Goal: Task Accomplishment & Management: Manage account settings

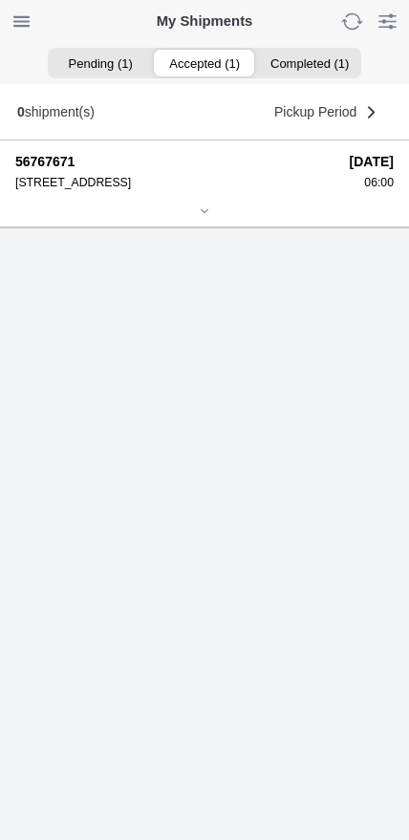
click at [214, 66] on ion-segment-button "Accepted (1)" at bounding box center [204, 63] width 104 height 27
click at [200, 217] on icon at bounding box center [204, 210] width 11 height 11
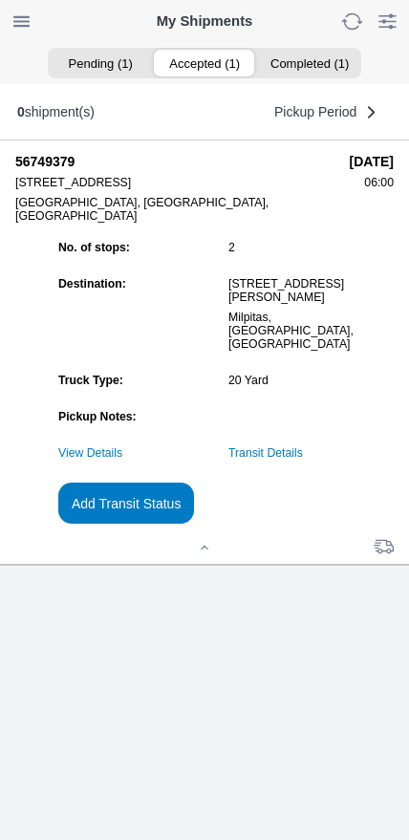
click at [303, 460] on link "Transit Details" at bounding box center [265, 452] width 75 height 13
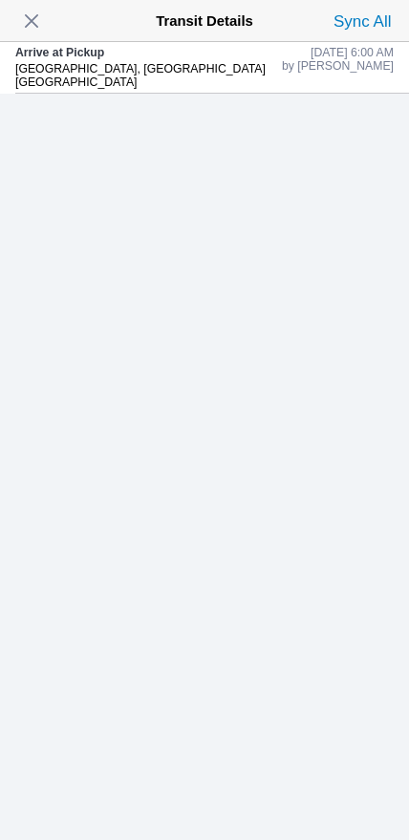
click at [43, 44] on div "Arrive at [GEOGRAPHIC_DATA], [GEOGRAPHIC_DATA] [GEOGRAPHIC_DATA]" at bounding box center [148, 67] width 267 height 51
click at [37, 29] on span "button" at bounding box center [31, 21] width 27 height 27
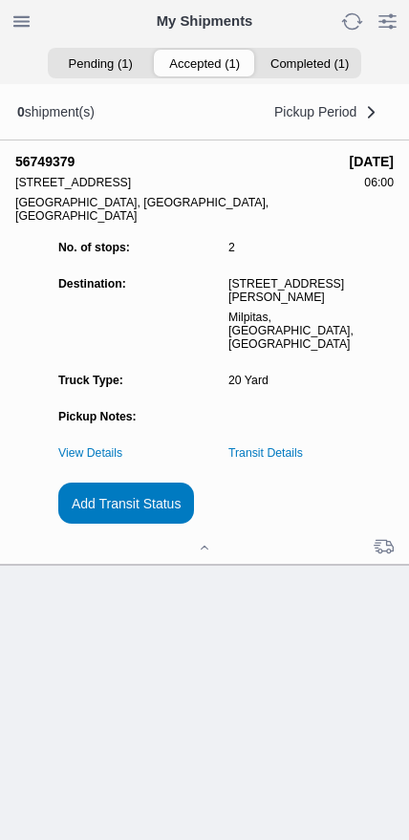
click at [0, 0] on slot "Add Transit Status" at bounding box center [0, 0] width 0 height 0
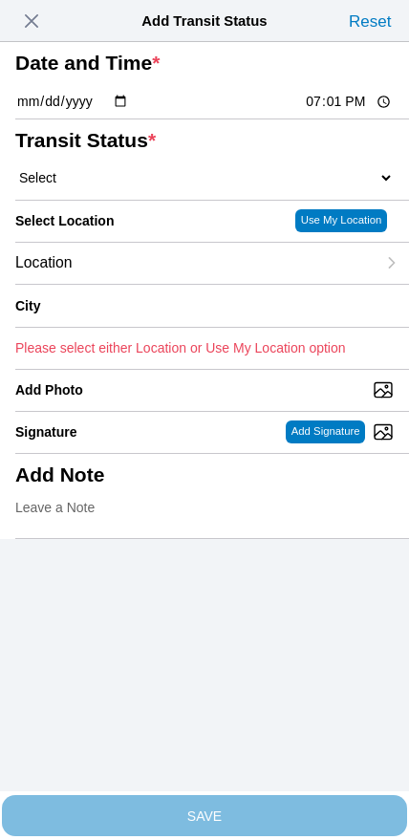
click at [339, 112] on input "19:01" at bounding box center [349, 102] width 90 height 20
type input "18:50"
click at [110, 186] on select "Select Arrive at Drop Off Arrive at Pickup Break Start Break Stop Depart Drop O…" at bounding box center [204, 177] width 378 height 17
select select "DPTPULOC"
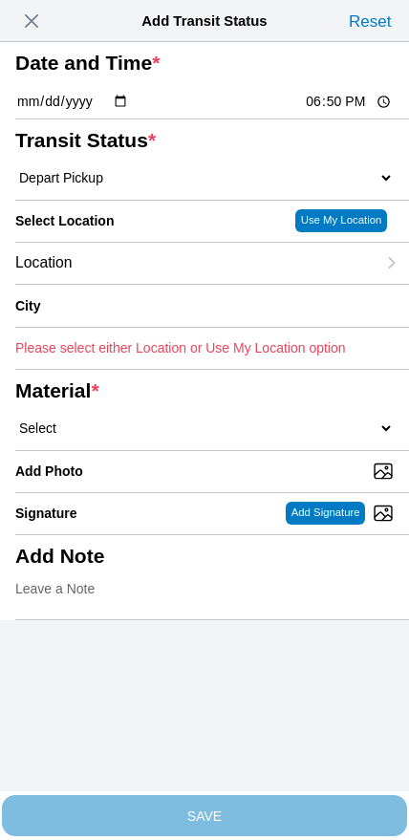
click at [137, 284] on div "Location" at bounding box center [195, 263] width 360 height 41
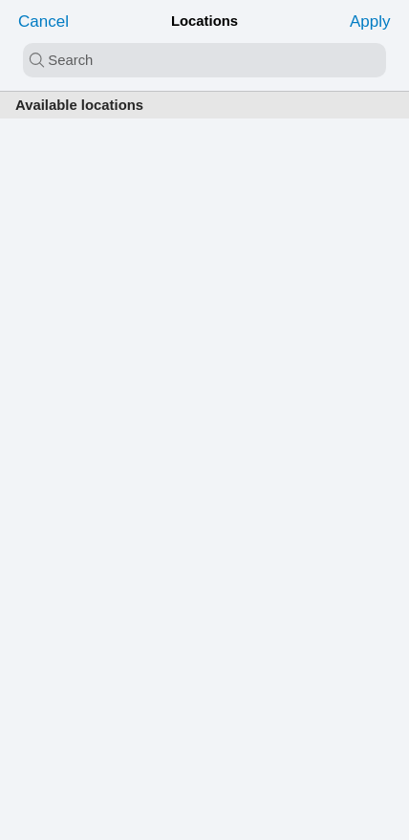
click at [182, 62] on input "search text" at bounding box center [204, 60] width 363 height 34
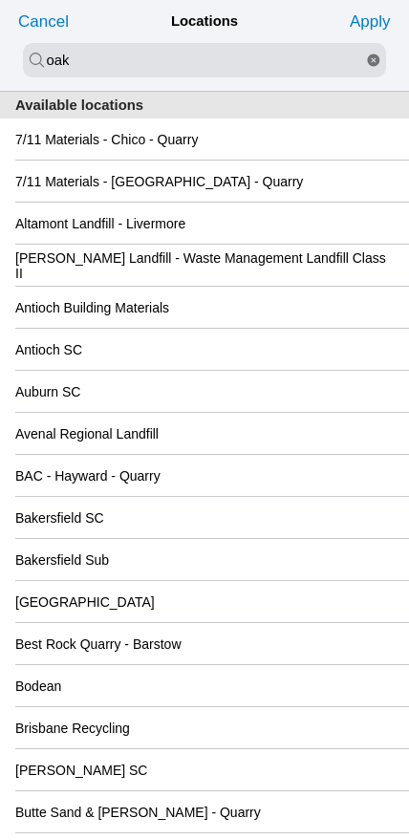
type input "oak"
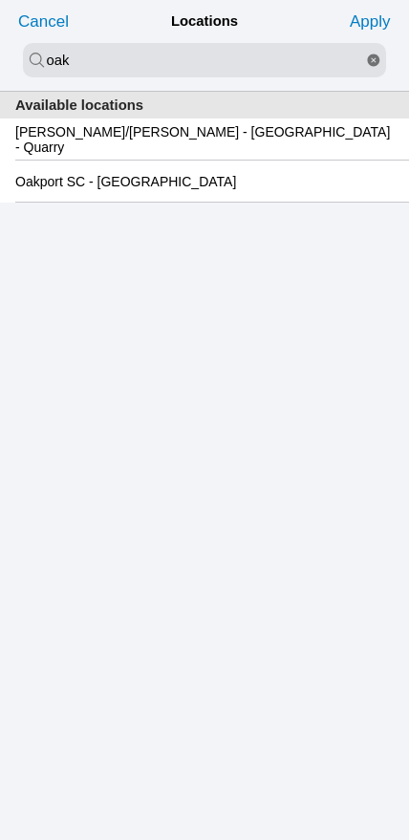
click at [187, 202] on div "Oakport SC - [GEOGRAPHIC_DATA]" at bounding box center [204, 181] width 378 height 41
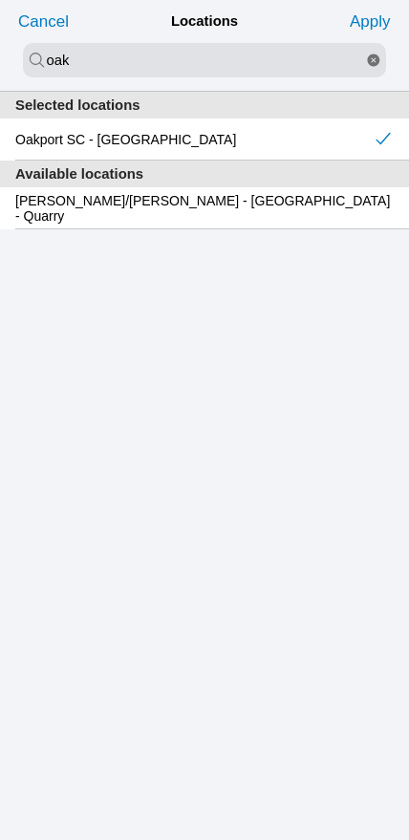
click at [0, 0] on slot "Apply" at bounding box center [0, 0] width 0 height 0
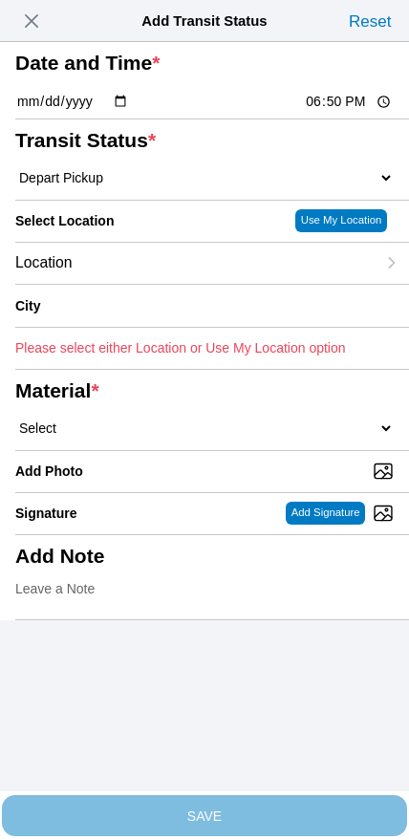
type input "[GEOGRAPHIC_DATA]"
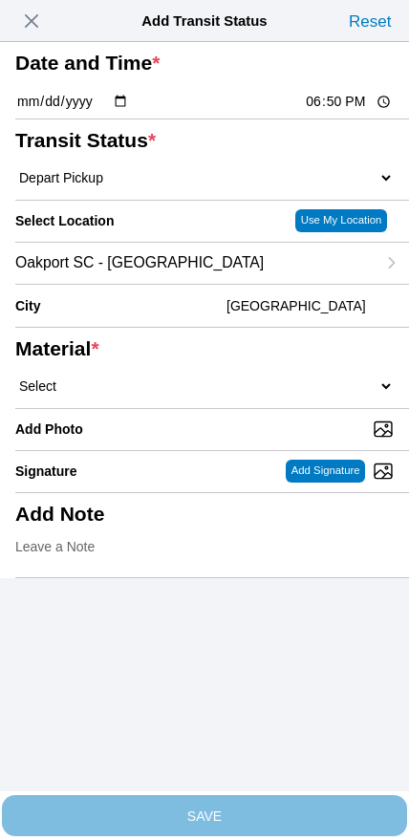
click at [332, 112] on input "18:50" at bounding box center [349, 102] width 90 height 20
type input "06:50"
click at [234, 395] on select "Select 1" x 3" Rock 1" x 4" Rock 2" x 4" Rock Asphalt Cold Patch Backfill Spec …" at bounding box center [204, 385] width 378 height 17
select select "708654"
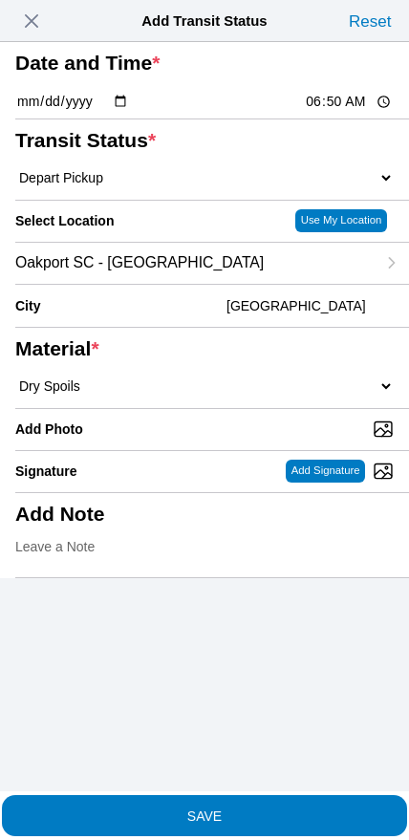
click at [282, 808] on span "SAVE" at bounding box center [204, 814] width 378 height 13
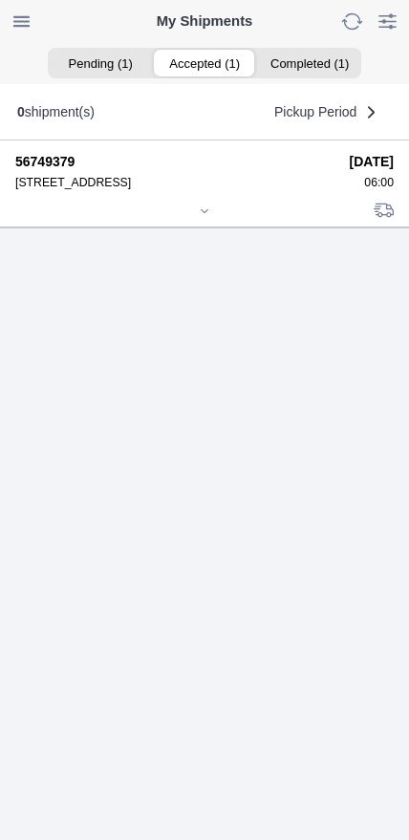
click at [199, 217] on icon at bounding box center [204, 210] width 11 height 11
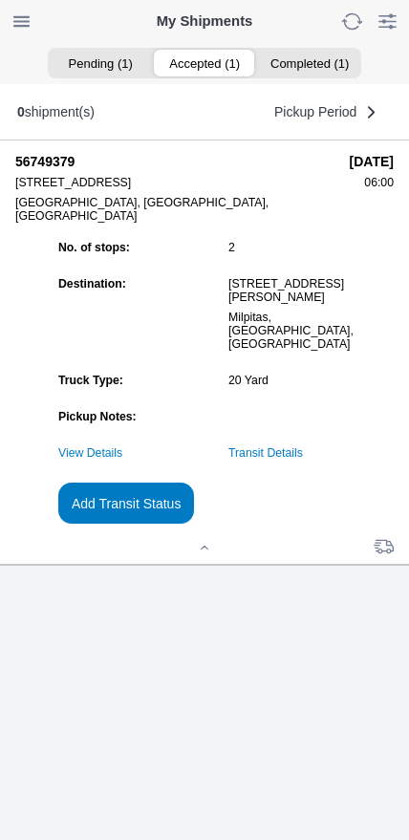
click at [0, 0] on slot "Add Transit Status" at bounding box center [0, 0] width 0 height 0
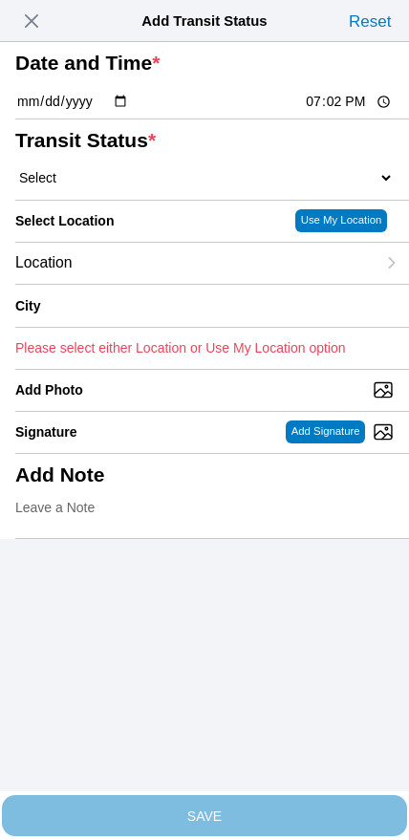
click at [330, 112] on input "19:02" at bounding box center [349, 102] width 90 height 20
type input "08:40"
click at [101, 186] on select "Select Arrive at Drop Off Arrive at Pickup Break Start Break Stop Depart Drop O…" at bounding box center [204, 177] width 378 height 17
select select "DPTDLVLOC"
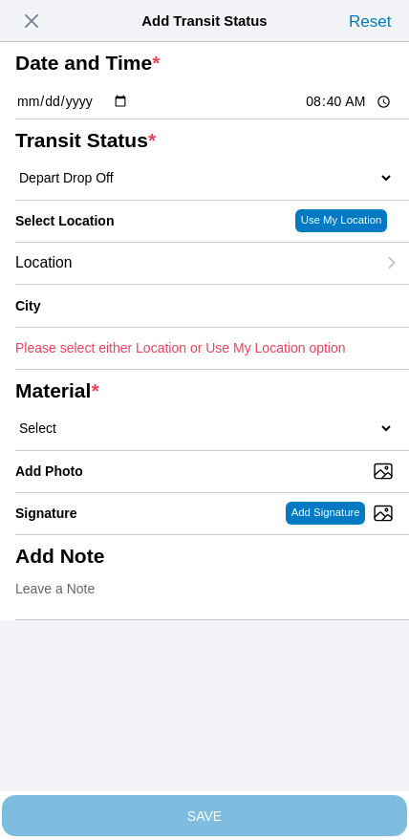
click at [132, 284] on div "Location" at bounding box center [195, 263] width 360 height 41
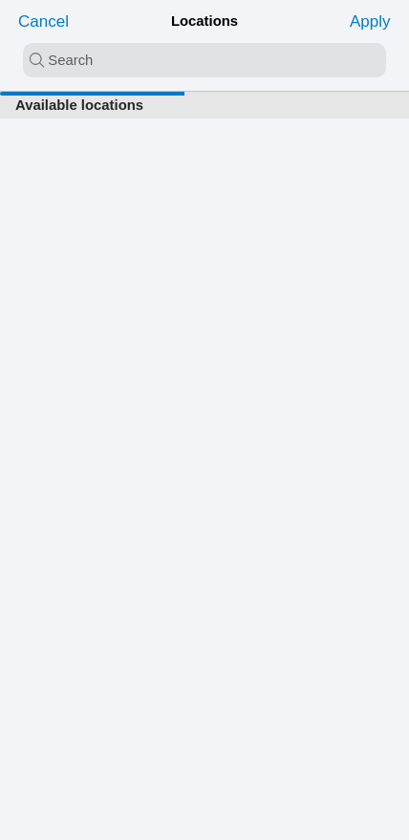
click at [161, 63] on input "search text" at bounding box center [204, 60] width 363 height 34
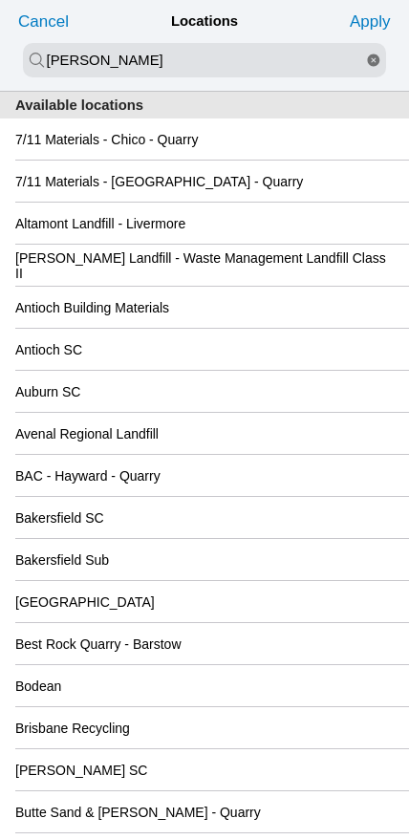
type input "[PERSON_NAME]"
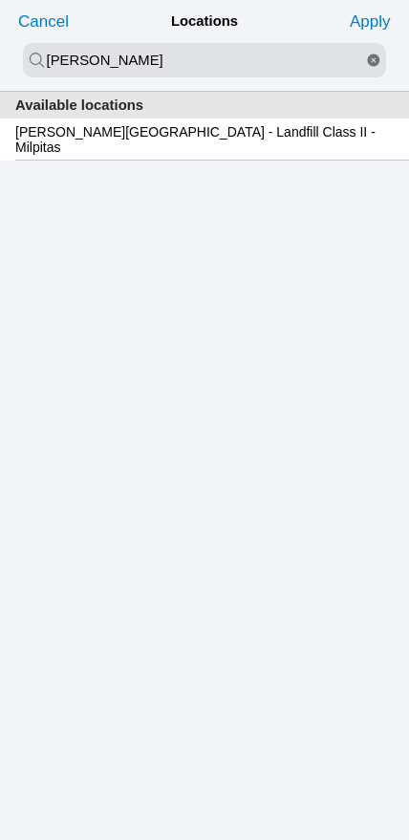
click at [0, 0] on slot "[PERSON_NAME][GEOGRAPHIC_DATA] - Landfill Class II - Milpitas" at bounding box center [0, 0] width 0 height 0
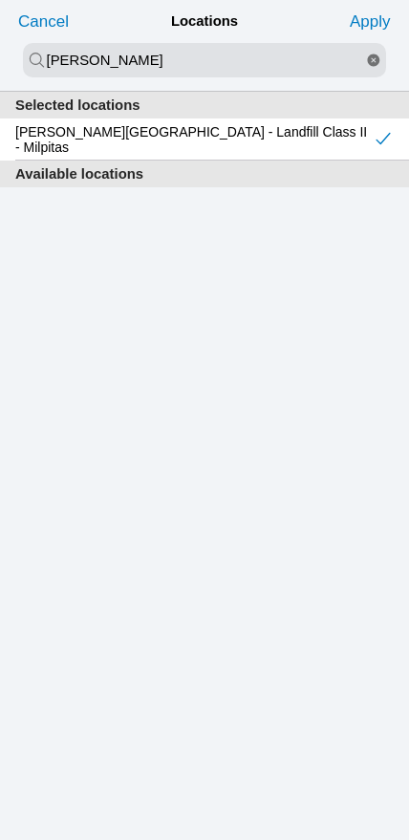
click at [0, 0] on slot "Apply" at bounding box center [0, 0] width 0 height 0
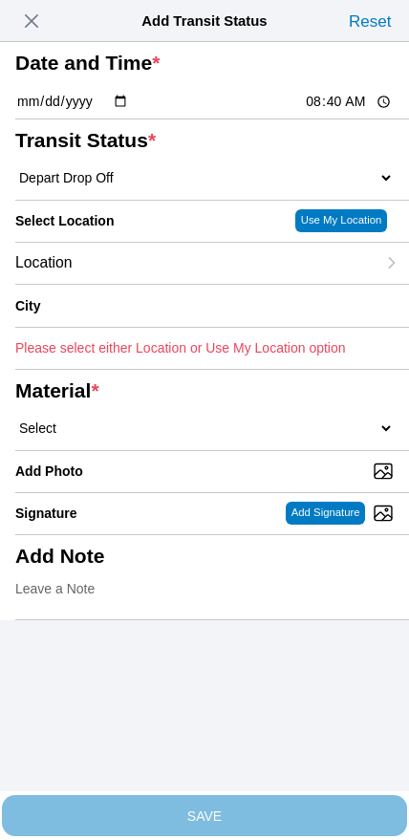
type input "Milpitas"
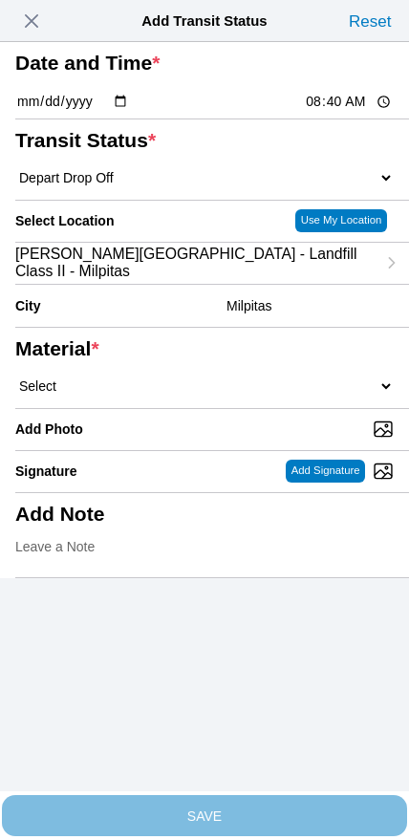
click at [223, 395] on select "Select 1" x 3" Rock 1" x 4" Rock 2" x 4" Rock Asphalt Cold Patch Backfill Spec …" at bounding box center [204, 385] width 378 height 17
select select "708654"
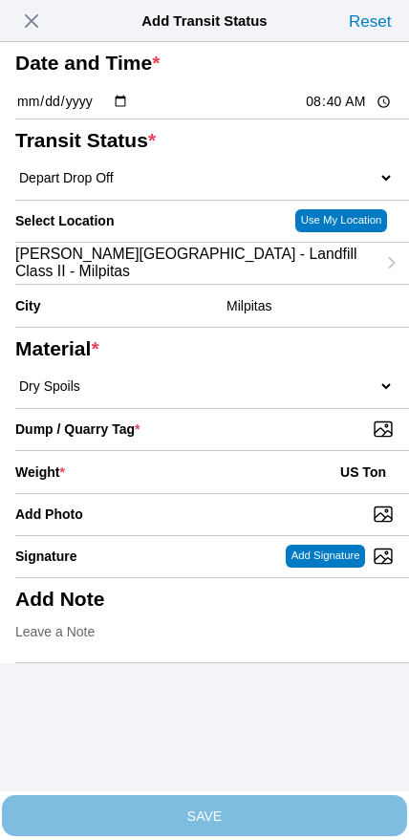
click at [288, 440] on input "Dump / Quarry Tag *" at bounding box center [212, 428] width 394 height 21
type input "C:\fakepath\image.jpg"
click at [178, 493] on div "Weight * US Ton" at bounding box center [204, 472] width 378 height 42
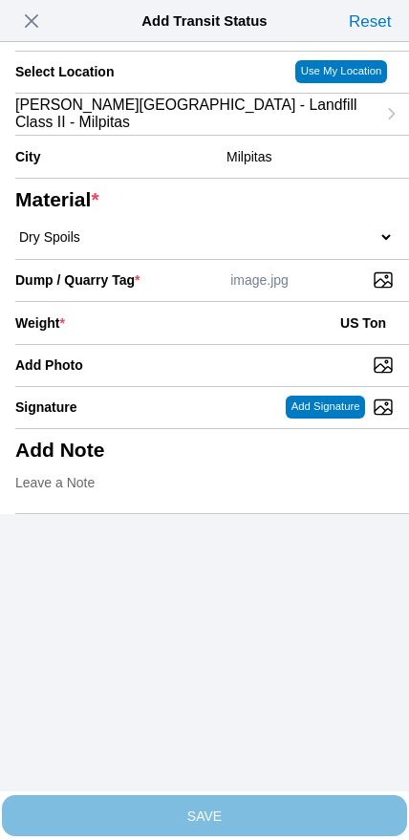
scroll to position [172, 0]
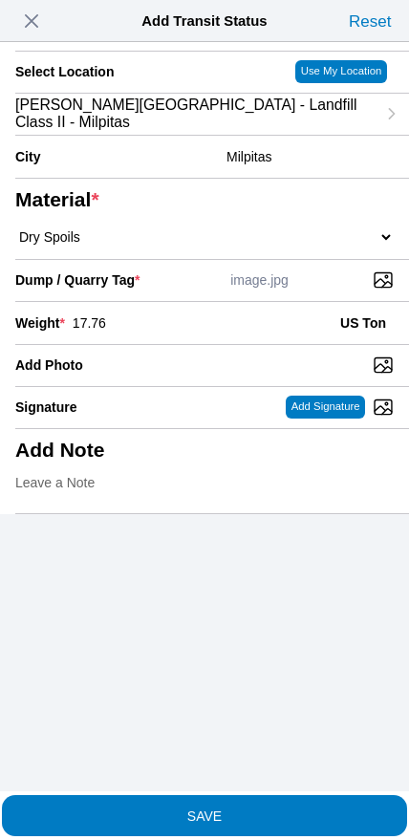
type input "17.76"
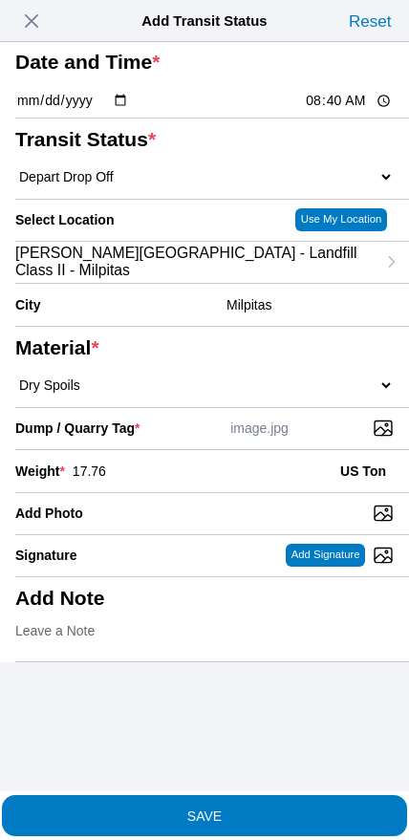
scroll to position [16, 0]
click at [266, 808] on span "SAVE" at bounding box center [204, 814] width 378 height 13
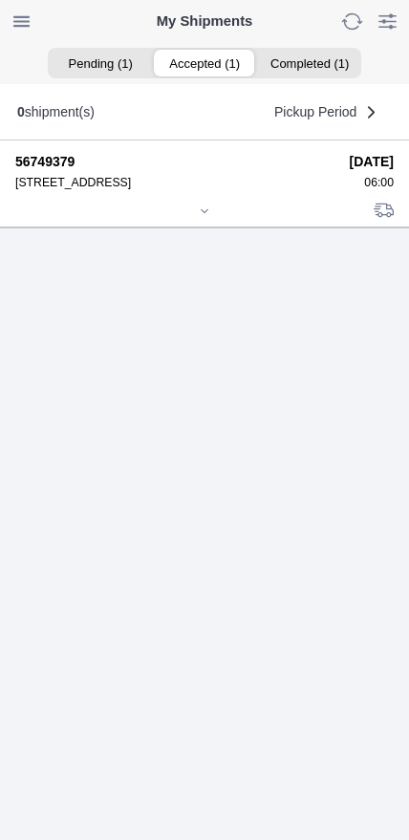
click at [208, 217] on icon at bounding box center [204, 210] width 11 height 11
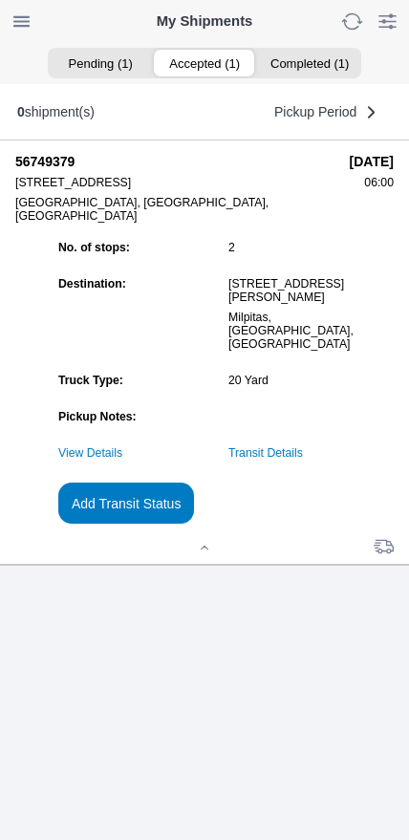
click at [292, 460] on link "Transit Details" at bounding box center [265, 452] width 75 height 13
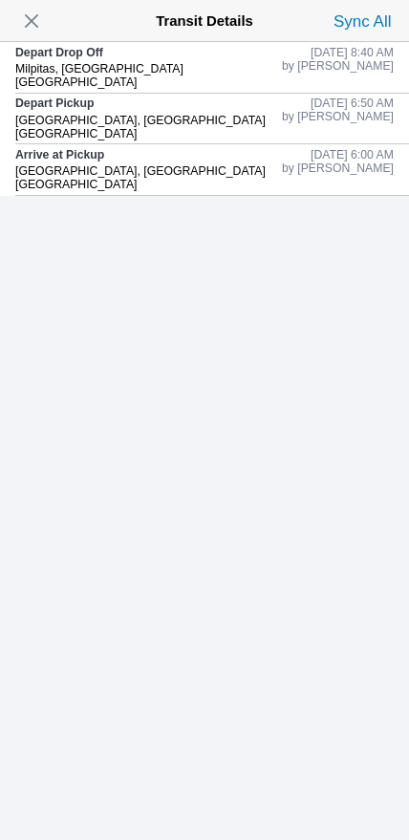
click at [33, 31] on span "button" at bounding box center [31, 21] width 27 height 27
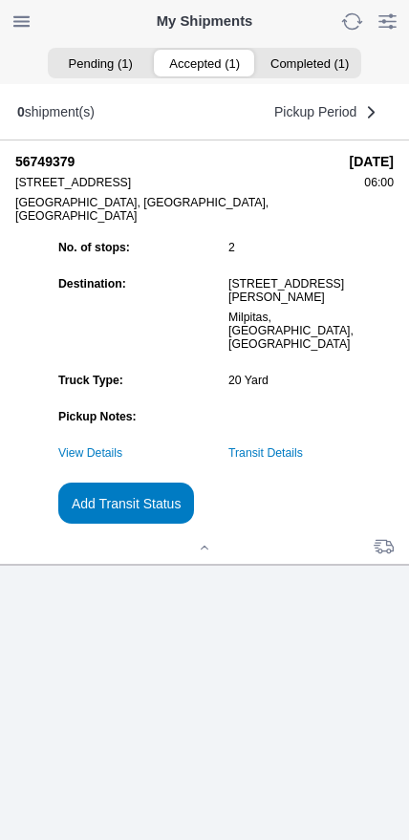
click at [0, 0] on slot "Add Transit Status" at bounding box center [0, 0] width 0 height 0
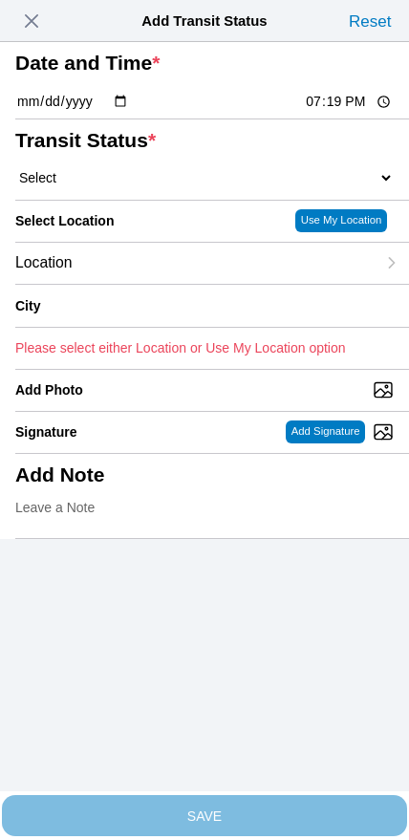
click at [316, 112] on input "19:19" at bounding box center [349, 102] width 90 height 20
type input "09:50"
click at [110, 186] on select "Select Arrive at Drop Off Arrive at Pickup Break Start Break Stop Depart Drop O…" at bounding box center [204, 177] width 378 height 17
select select "DPTPULOC"
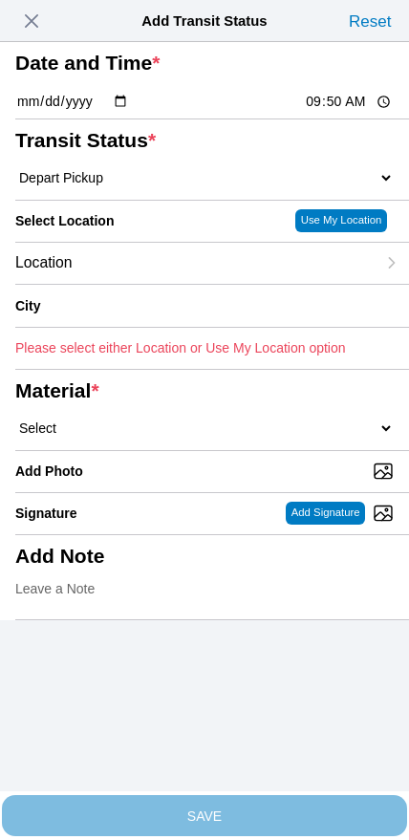
click at [146, 284] on div "Location" at bounding box center [195, 263] width 360 height 41
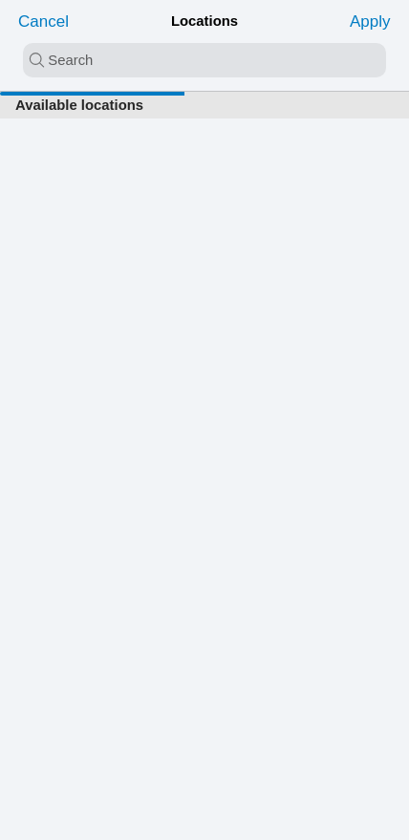
click at [177, 66] on input "search text" at bounding box center [204, 60] width 363 height 34
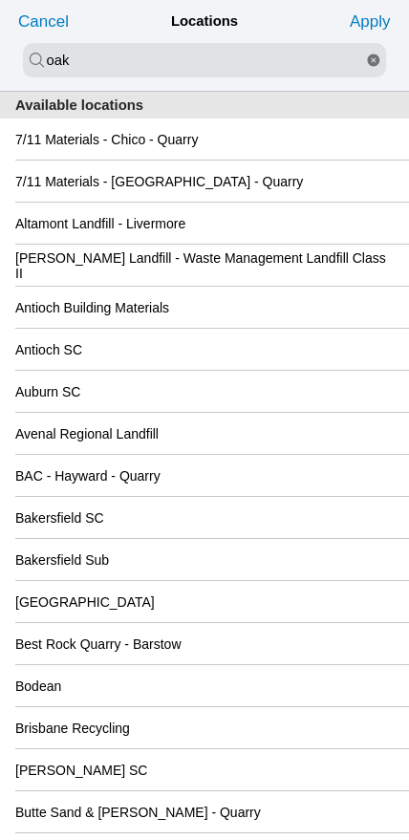
type input "oak"
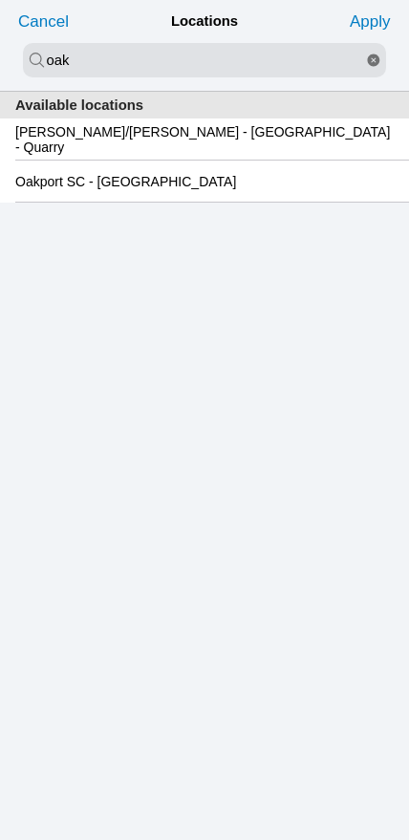
click at [0, 0] on slot "Oakport SC - [GEOGRAPHIC_DATA]" at bounding box center [0, 0] width 0 height 0
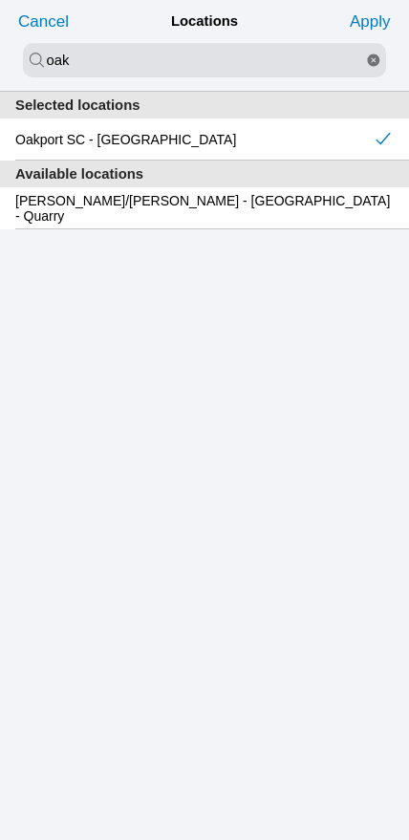
click at [0, 0] on slot "Apply" at bounding box center [0, 0] width 0 height 0
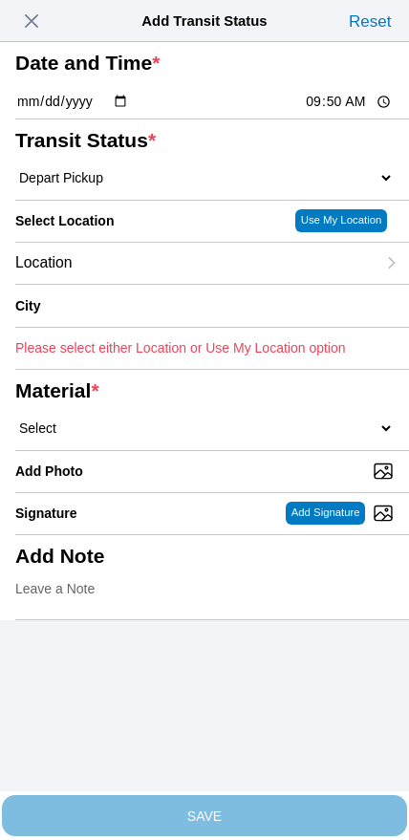
type input "[GEOGRAPHIC_DATA]"
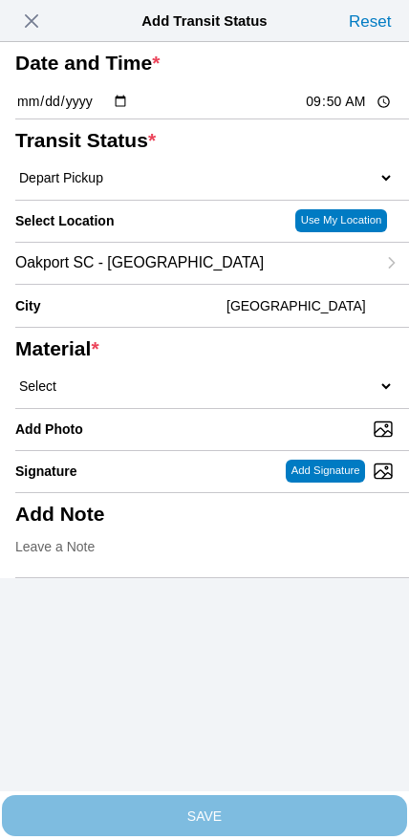
click at [221, 395] on select "Select 1" x 3" Rock 1" x 4" Rock 2" x 4" Rock Asphalt Cold Patch Backfill Spec …" at bounding box center [204, 385] width 378 height 17
select select "708654"
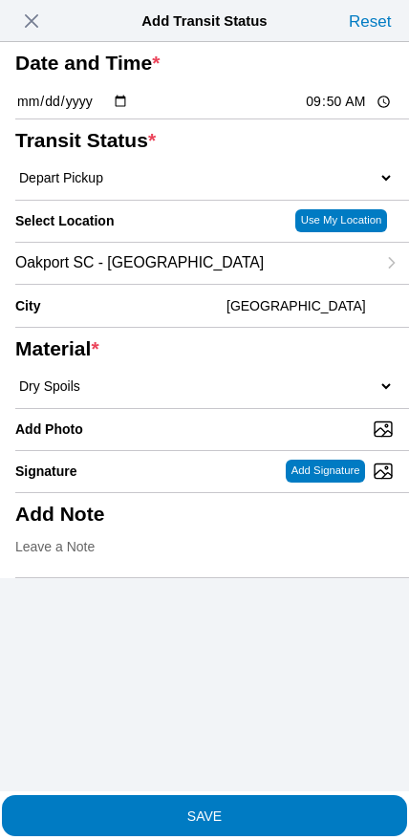
click at [256, 808] on span "SAVE" at bounding box center [204, 814] width 378 height 13
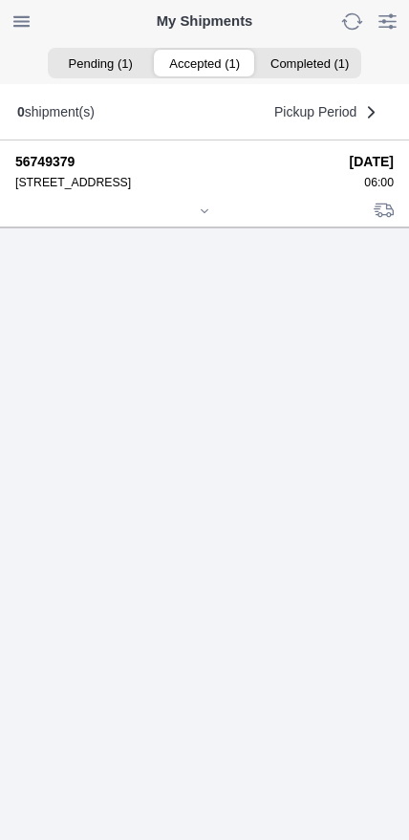
click at [204, 217] on icon at bounding box center [204, 210] width 11 height 11
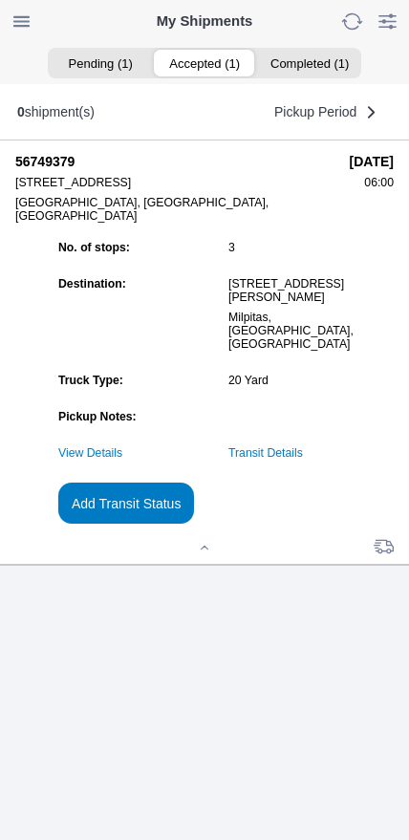
click at [0, 0] on slot "Add Transit Status" at bounding box center [0, 0] width 0 height 0
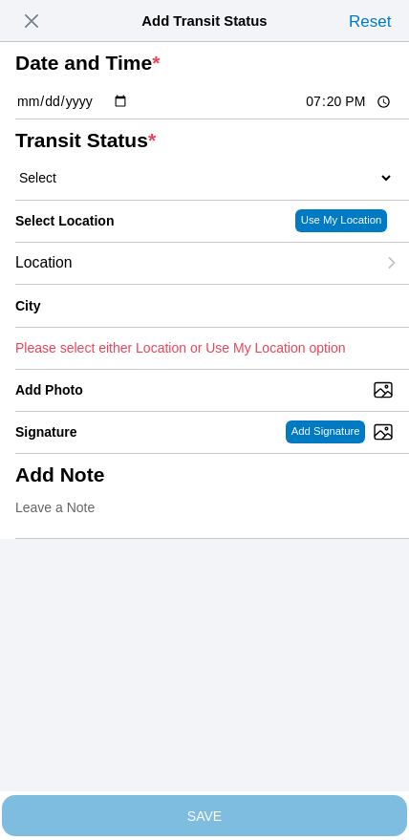
click at [336, 112] on input "19:20" at bounding box center [349, 102] width 90 height 20
type input "11:25"
click at [111, 186] on select "Select Arrive at Drop Off Arrive at Pickup Break Start Break Stop Depart Drop O…" at bounding box center [204, 177] width 378 height 17
select select "DPTDLVLOC"
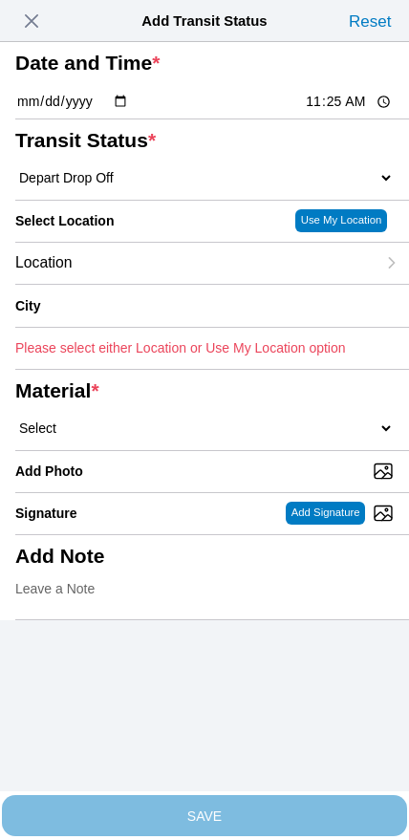
click at [141, 284] on div "Location" at bounding box center [195, 263] width 360 height 41
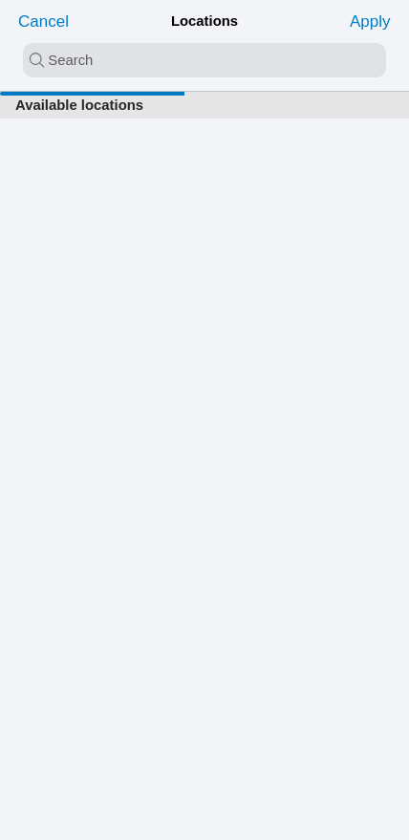
click at [196, 73] on input "search text" at bounding box center [204, 60] width 363 height 34
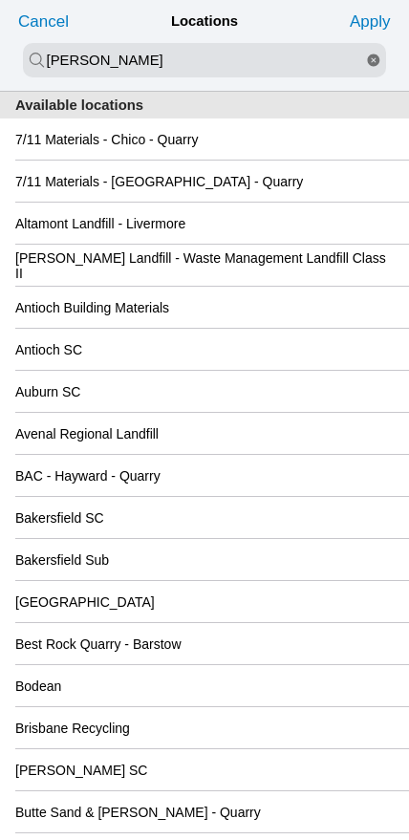
type input "[PERSON_NAME]"
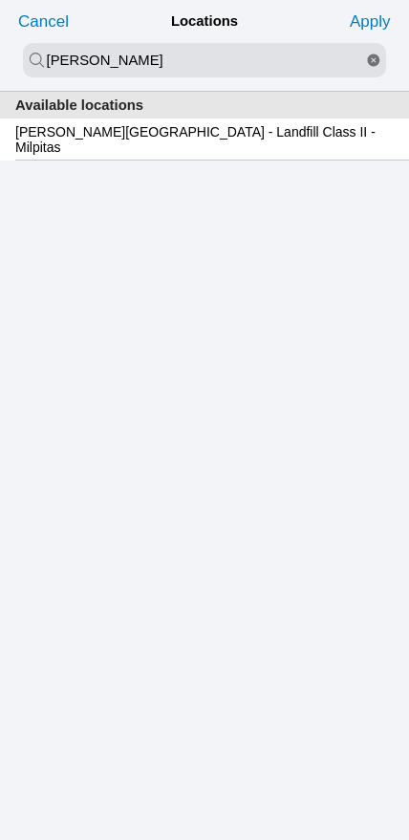
click at [0, 0] on slot "[PERSON_NAME][GEOGRAPHIC_DATA] - Landfill Class II - Milpitas" at bounding box center [0, 0] width 0 height 0
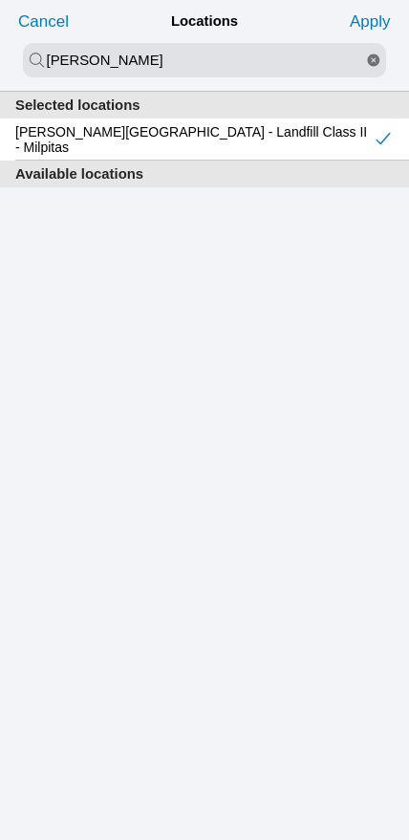
click at [0, 0] on slot "Apply" at bounding box center [0, 0] width 0 height 0
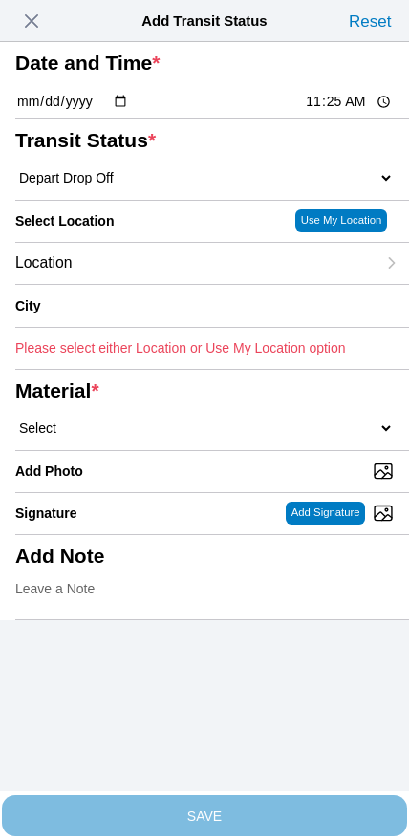
type input "Milpitas"
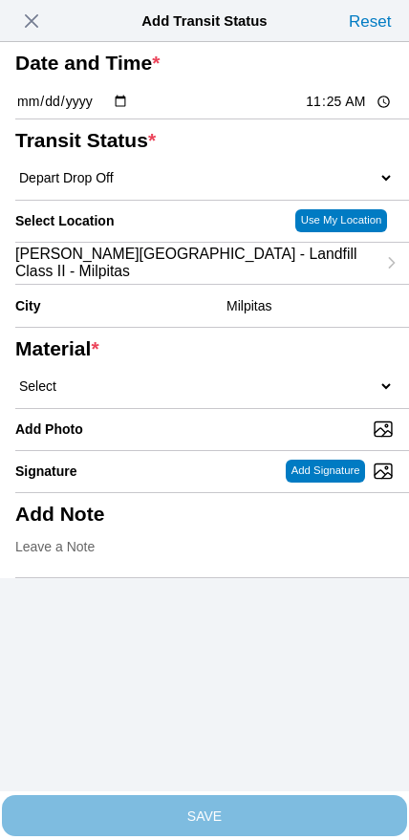
click at [247, 395] on select "Select 1" x 3" Rock 1" x 4" Rock 2" x 4" Rock Asphalt Cold Patch Backfill Spec …" at bounding box center [204, 385] width 378 height 17
select select "708654"
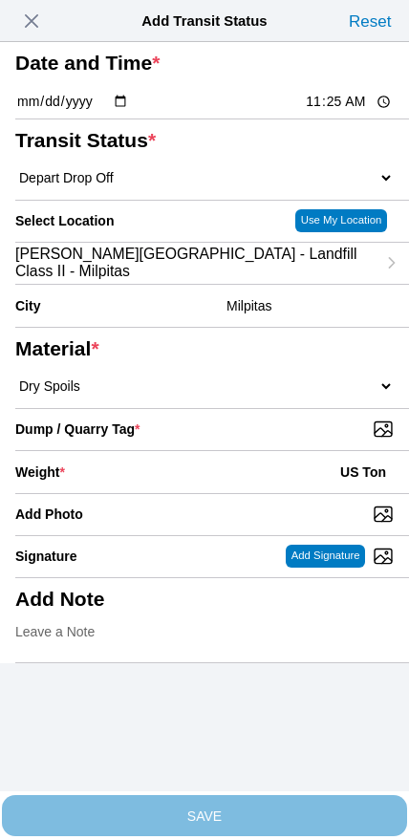
click at [294, 440] on input "Dump / Quarry Tag *" at bounding box center [212, 428] width 394 height 21
type input "C:\fakepath\image.jpg"
click at [182, 493] on div "Weight * US Ton" at bounding box center [204, 472] width 378 height 42
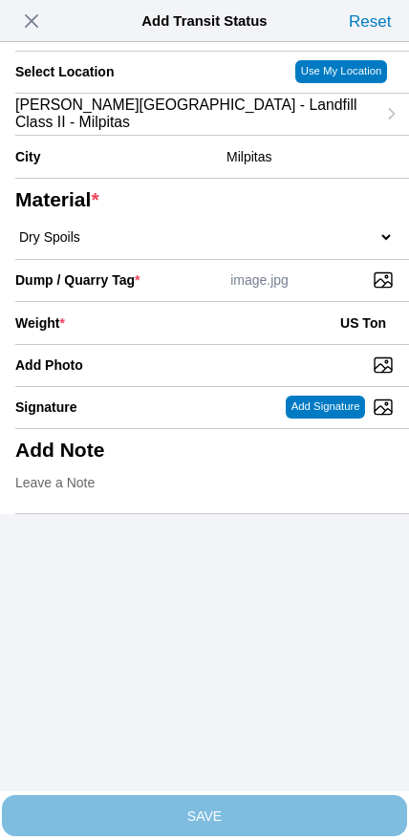
scroll to position [172, 0]
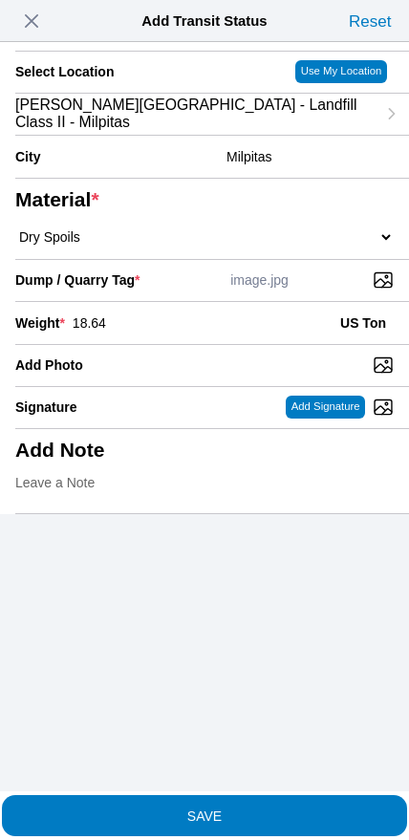
type input "18.64"
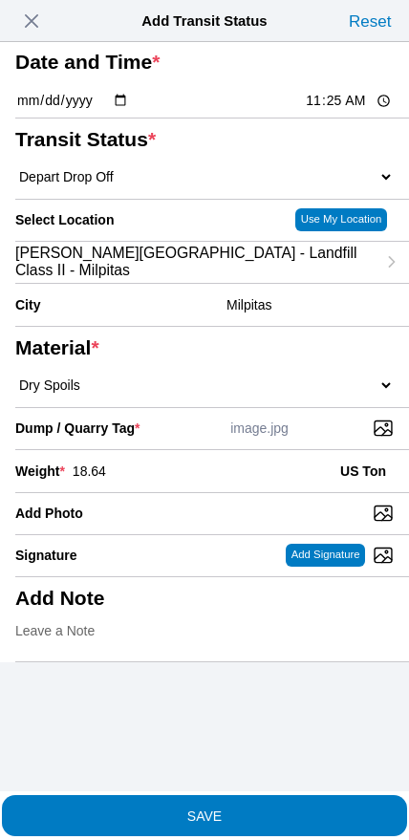
scroll to position [66, 0]
click at [255, 808] on span "SAVE" at bounding box center [204, 814] width 378 height 13
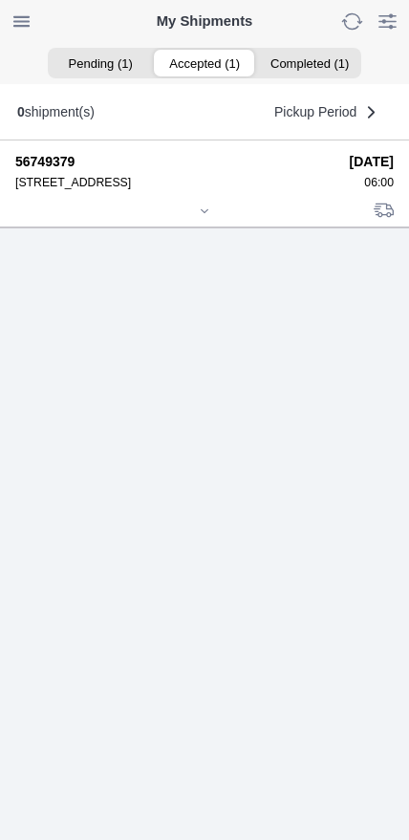
click at [199, 220] on div at bounding box center [204, 212] width 378 height 14
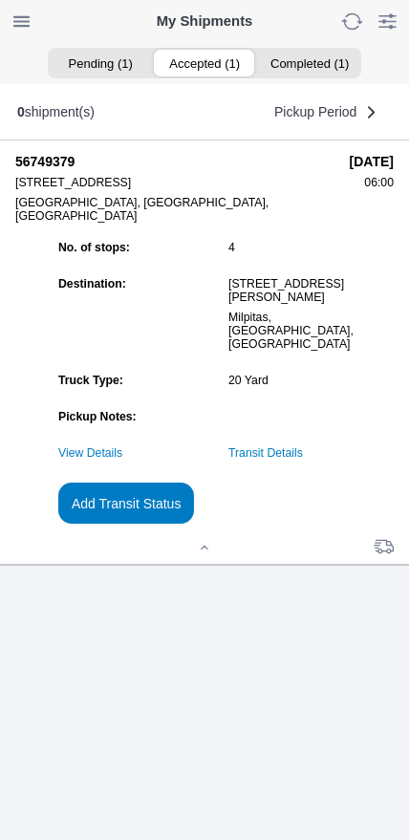
click at [0, 0] on slot "Add Transit Status" at bounding box center [0, 0] width 0 height 0
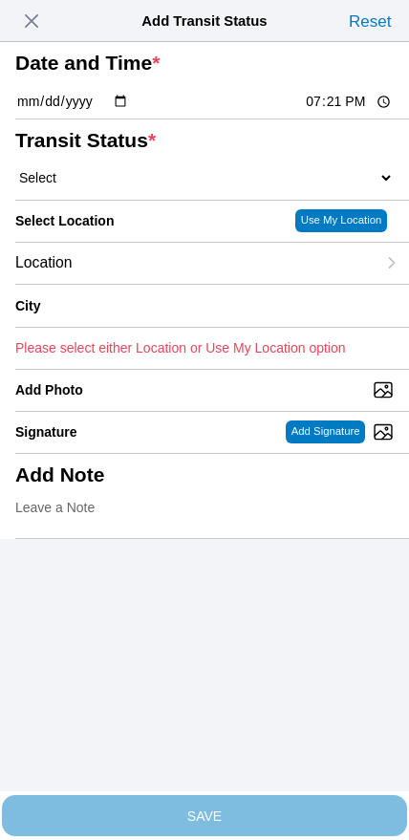
click at [333, 112] on input "19:21" at bounding box center [349, 102] width 90 height 20
type input "12:30"
click at [114, 186] on select "Select Arrive at Drop Off Arrive at Pickup Break Start Break Stop Depart Drop O…" at bounding box center [204, 177] width 378 height 17
select select "DPTPULOC"
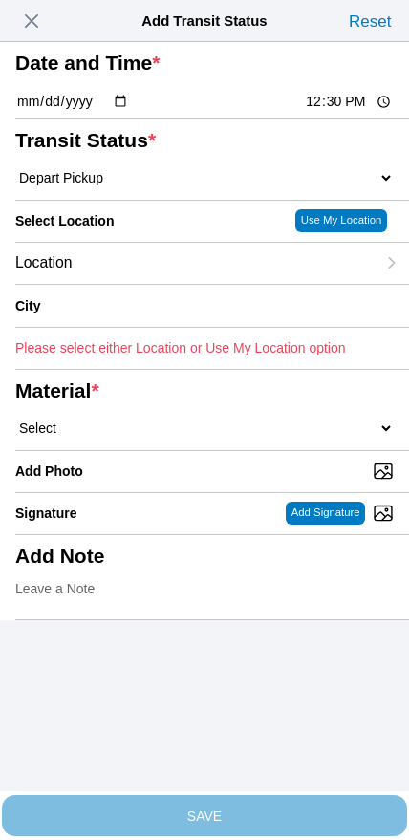
click at [130, 284] on div "Location" at bounding box center [195, 263] width 360 height 41
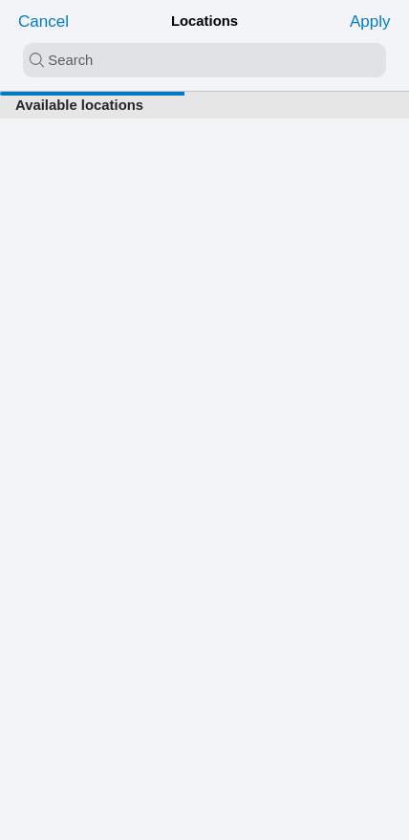
click at [182, 68] on input "search text" at bounding box center [204, 60] width 363 height 34
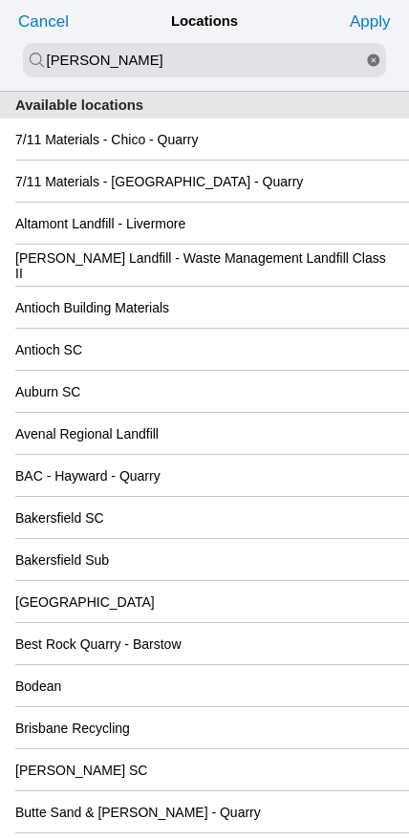
type input "[PERSON_NAME]"
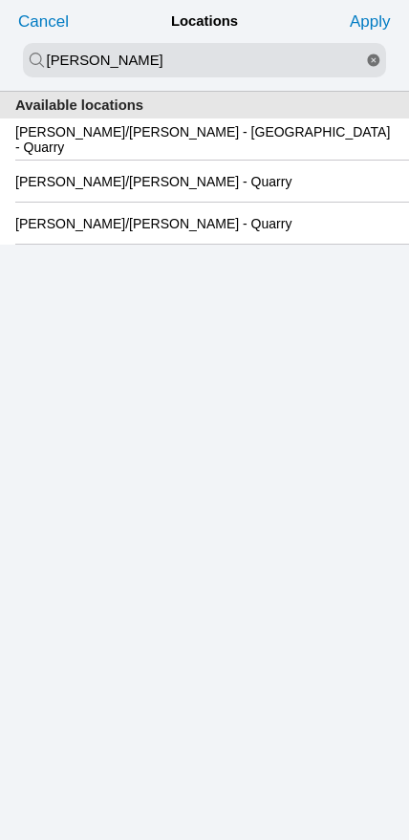
click at [0, 0] on slot "[PERSON_NAME]/[PERSON_NAME] - [GEOGRAPHIC_DATA] - Quarry" at bounding box center [0, 0] width 0 height 0
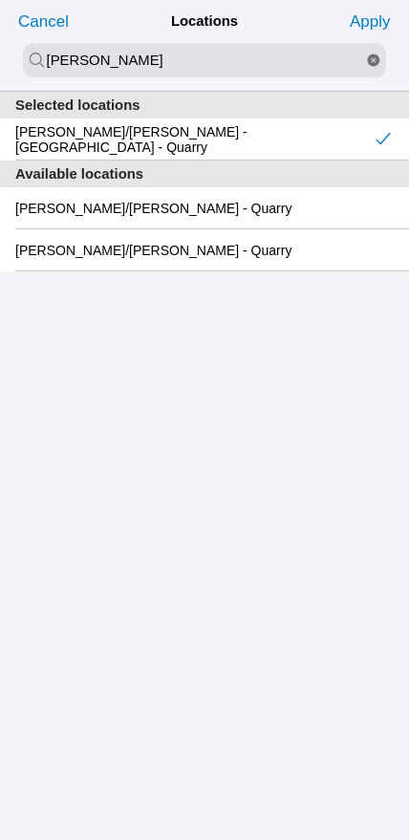
click at [0, 0] on slot "Apply" at bounding box center [0, 0] width 0 height 0
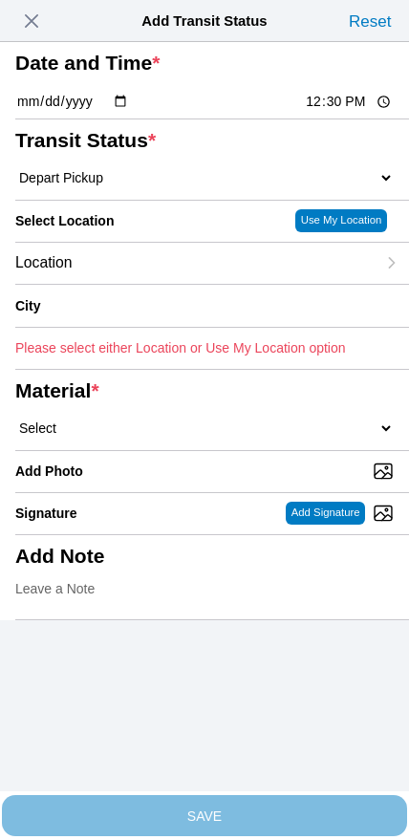
type input "[GEOGRAPHIC_DATA]"
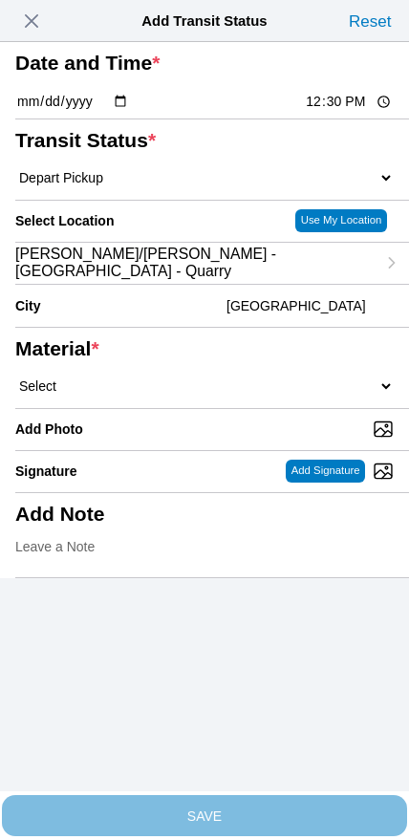
click at [213, 395] on select "Select 1" x 3" Rock 1" x 4" Rock 2" x 4" Rock Asphalt Cold Patch Backfill Spec …" at bounding box center [204, 385] width 378 height 17
select select "708651"
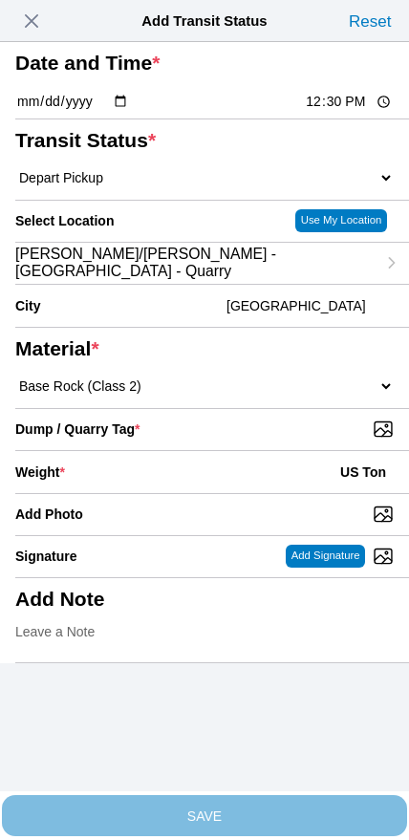
click at [289, 440] on input "Dump / Quarry Tag *" at bounding box center [212, 428] width 394 height 21
type input "C:\fakepath\image.jpg"
click at [181, 493] on div "Weight * US Ton" at bounding box center [204, 472] width 378 height 42
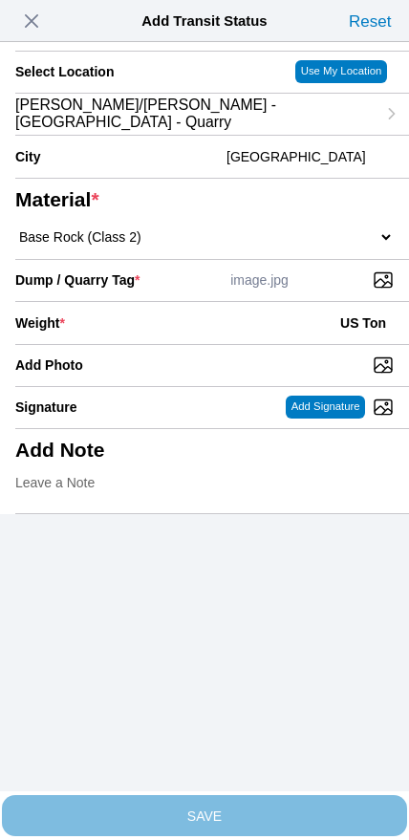
scroll to position [172, 0]
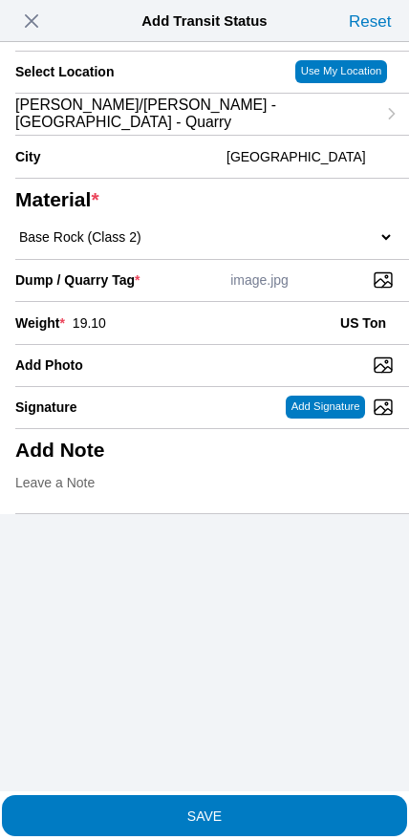
type input "19.10"
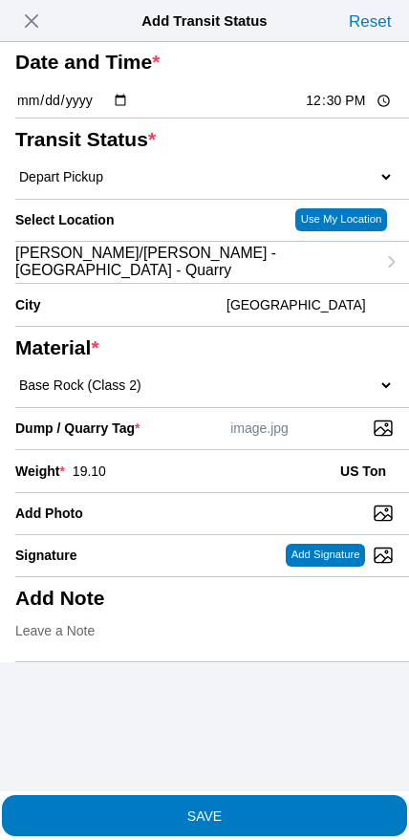
click at [250, 809] on span "SAVE" at bounding box center [204, 814] width 378 height 13
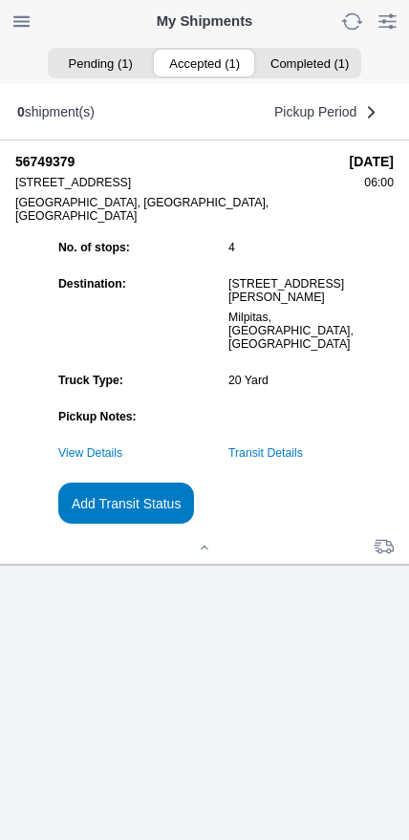
scroll to position [144, 0]
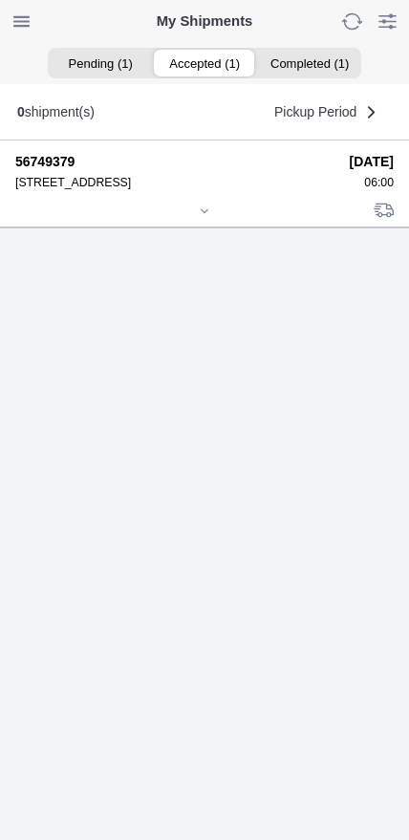
click at [205, 217] on icon at bounding box center [204, 210] width 11 height 11
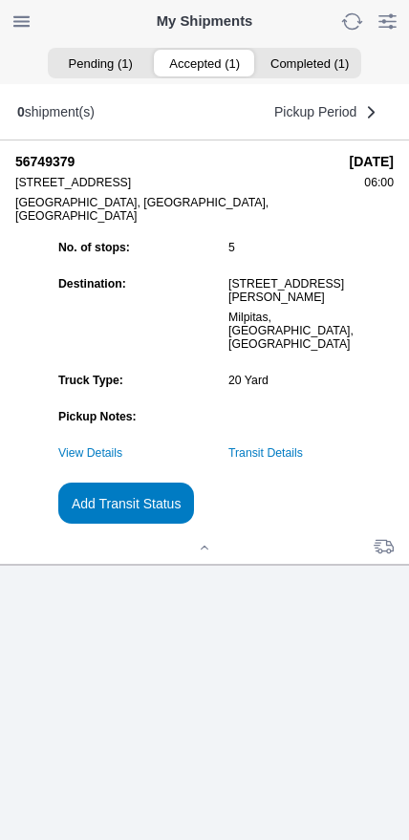
click at [0, 0] on slot "Add Transit Status" at bounding box center [0, 0] width 0 height 0
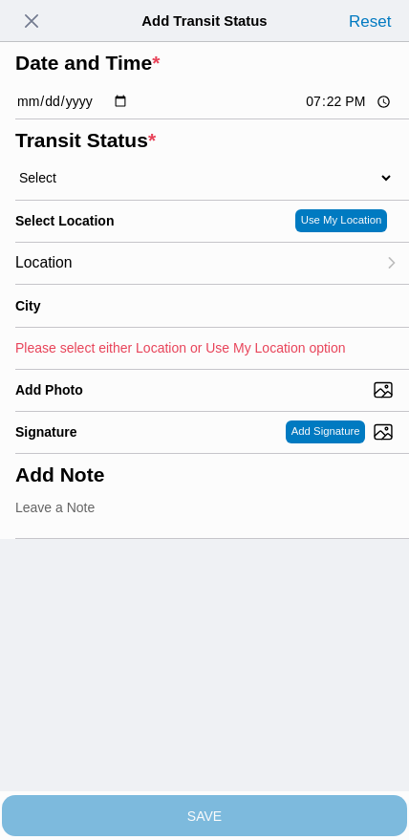
click at [316, 112] on input "19:22" at bounding box center [349, 102] width 90 height 20
type input "13:30"
click at [126, 186] on select "Select Arrive at Drop Off Arrive at Pickup Break Start Break Stop Depart Drop O…" at bounding box center [204, 177] width 378 height 17
select select "DPTDLVLOC"
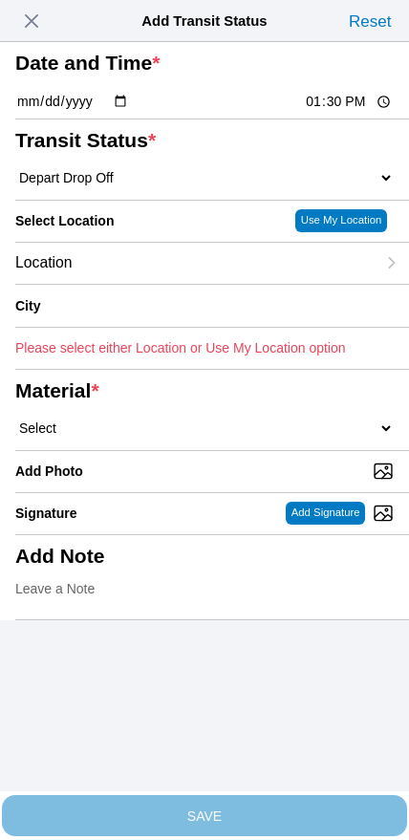
click at [150, 284] on div "Location" at bounding box center [195, 263] width 360 height 41
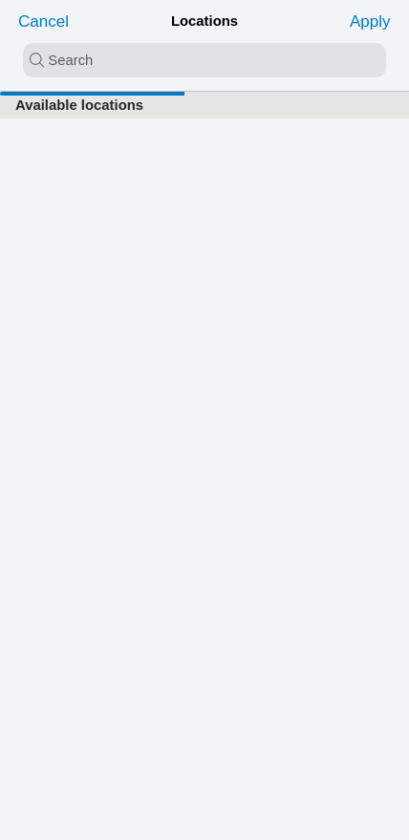
click at [168, 68] on input "search text" at bounding box center [204, 60] width 363 height 34
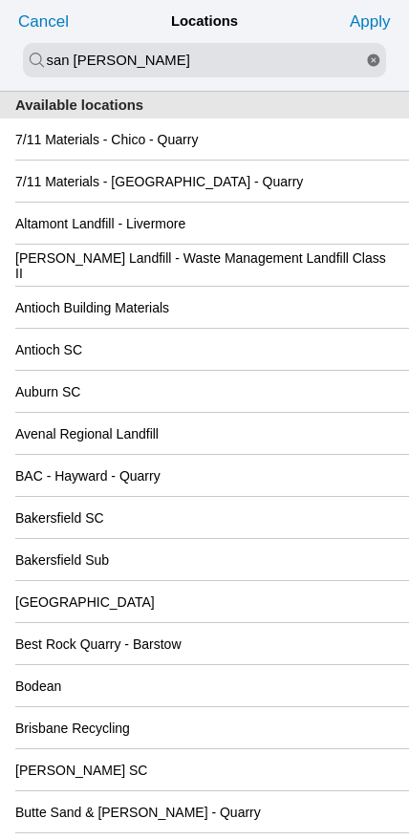
type input "san [PERSON_NAME]"
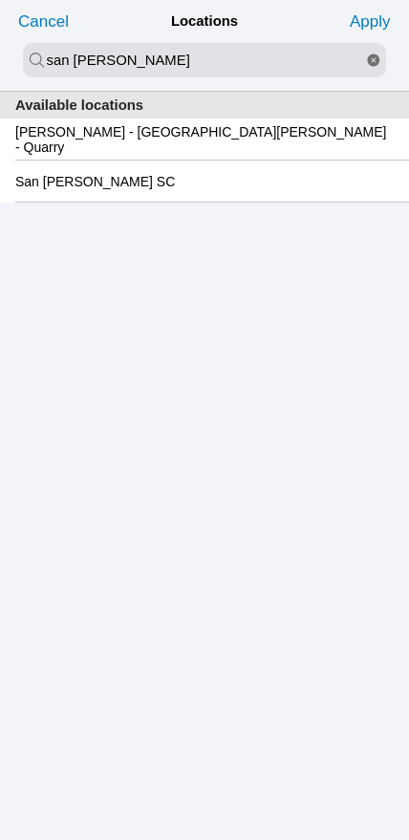
click at [0, 0] on slot "San [PERSON_NAME] SC" at bounding box center [0, 0] width 0 height 0
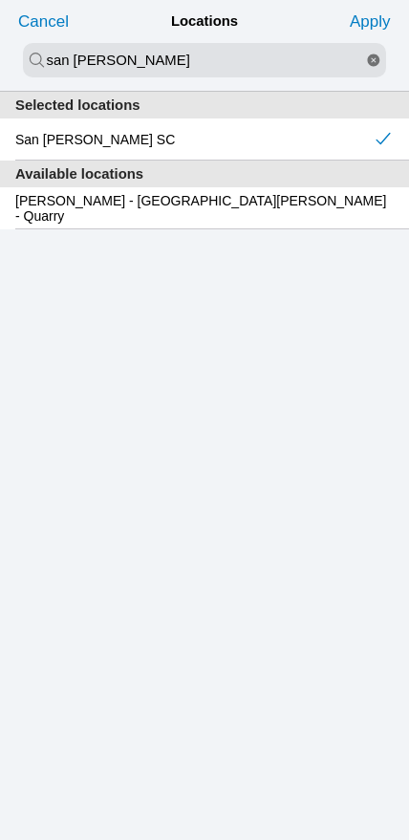
click at [0, 0] on slot "Apply" at bounding box center [0, 0] width 0 height 0
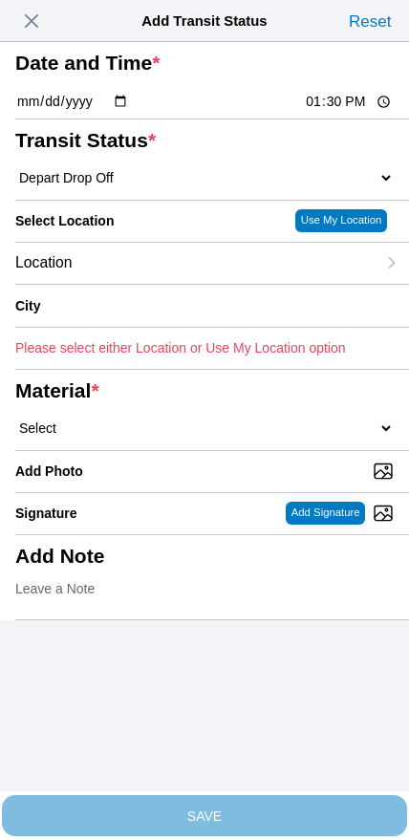
type input "[GEOGRAPHIC_DATA][PERSON_NAME]"
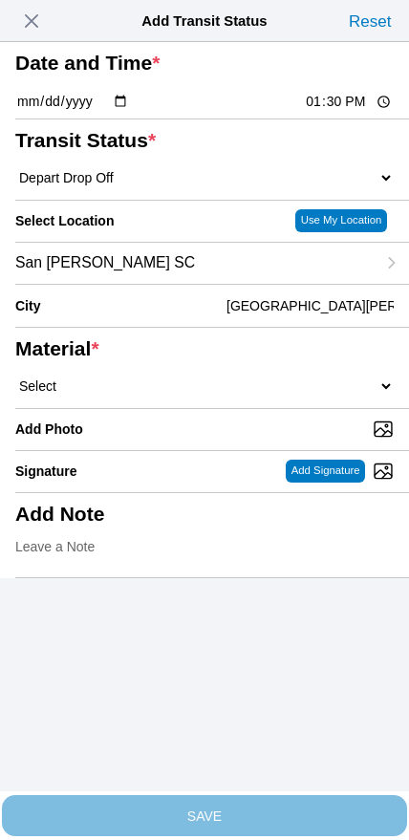
click at [228, 395] on select "Select 1" x 3" Rock 1" x 4" Rock 2" x 4" Rock Asphalt Cold Patch Backfill Spec …" at bounding box center [204, 385] width 378 height 17
select select "708651"
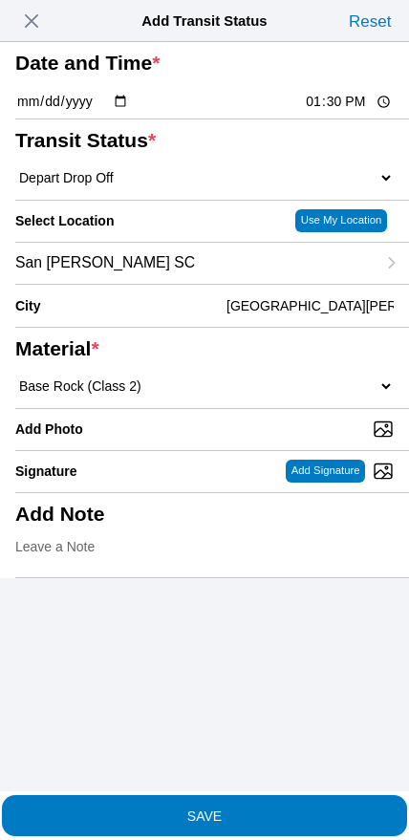
click at [234, 440] on input "Add Photo" at bounding box center [212, 428] width 394 height 21
type input "C:\fakepath\image.jpg"
click at [266, 810] on span "SAVE" at bounding box center [204, 814] width 378 height 13
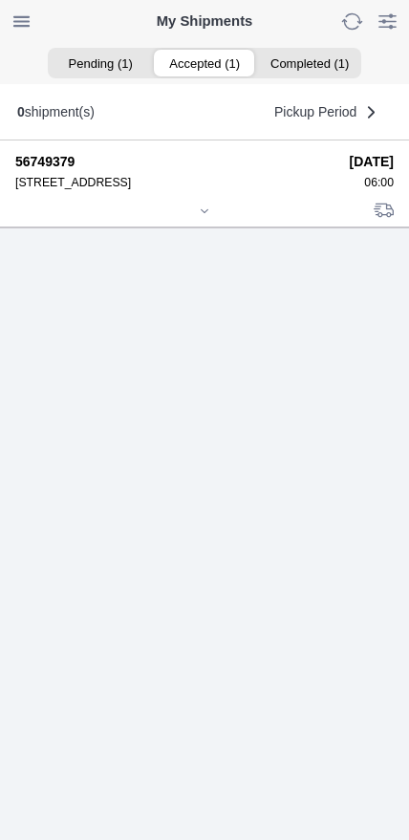
click at [202, 217] on icon at bounding box center [204, 210] width 11 height 11
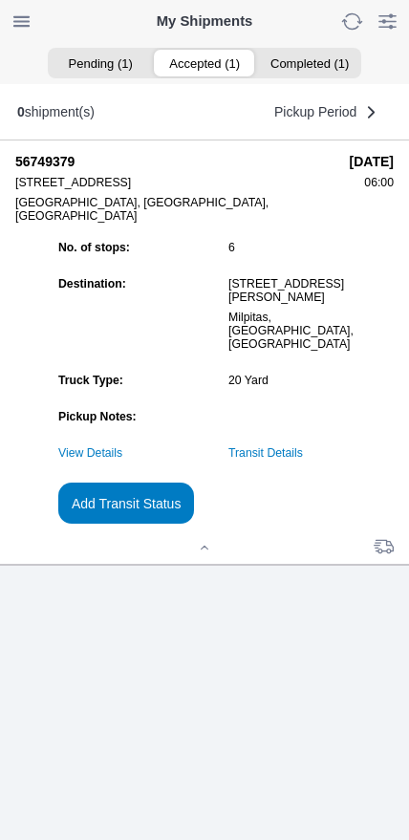
click at [0, 0] on slot "Add Transit Status" at bounding box center [0, 0] width 0 height 0
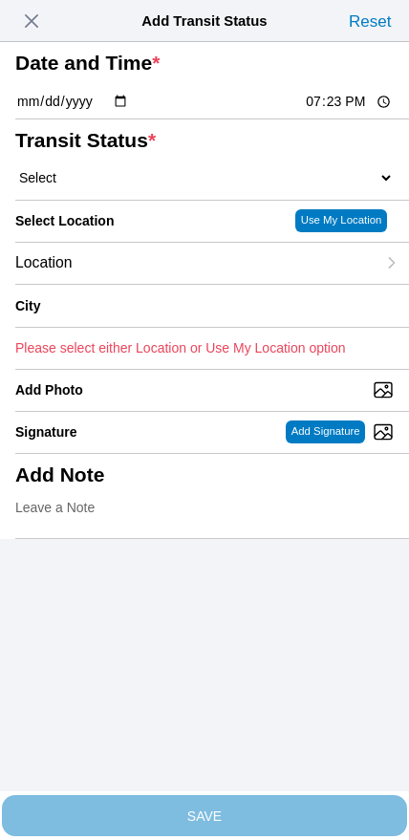
click at [336, 112] on input "19:23" at bounding box center [349, 102] width 90 height 20
type input "14:00"
click at [105, 186] on select "Select Arrive at Drop Off Arrive at Pickup Break Start Break Stop Depart Drop O…" at bounding box center [204, 177] width 378 height 17
select select "DPTPULOC"
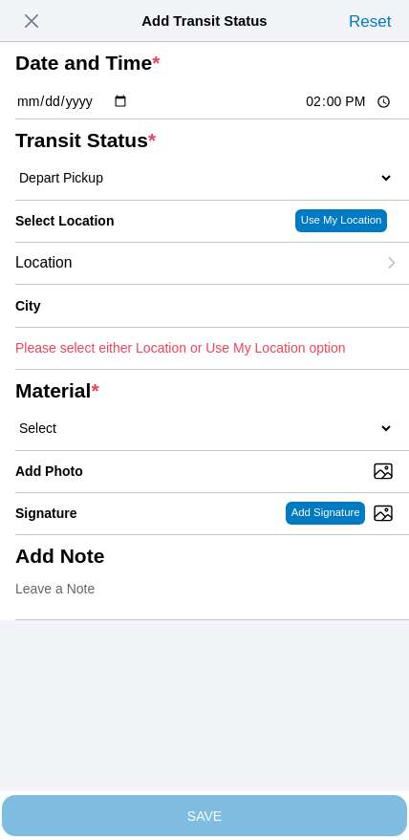
click at [139, 284] on div "Location" at bounding box center [195, 263] width 360 height 41
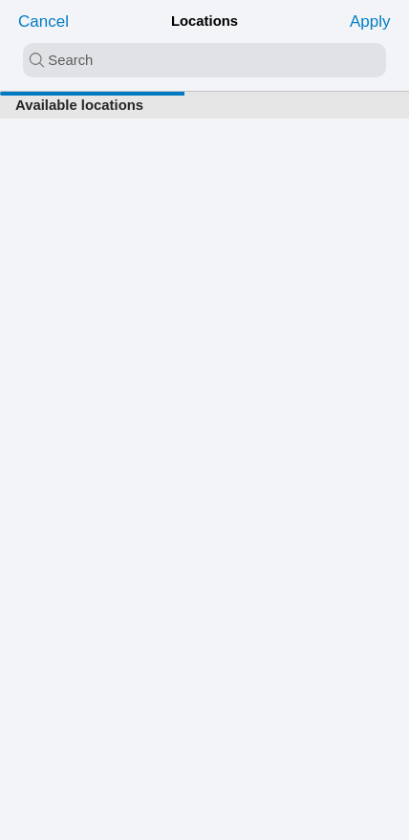
click at [169, 67] on input "search text" at bounding box center [204, 60] width 363 height 34
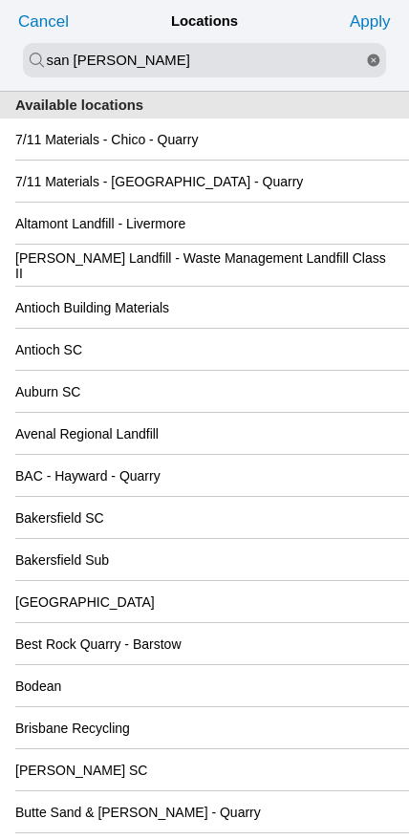
type input "san [PERSON_NAME]"
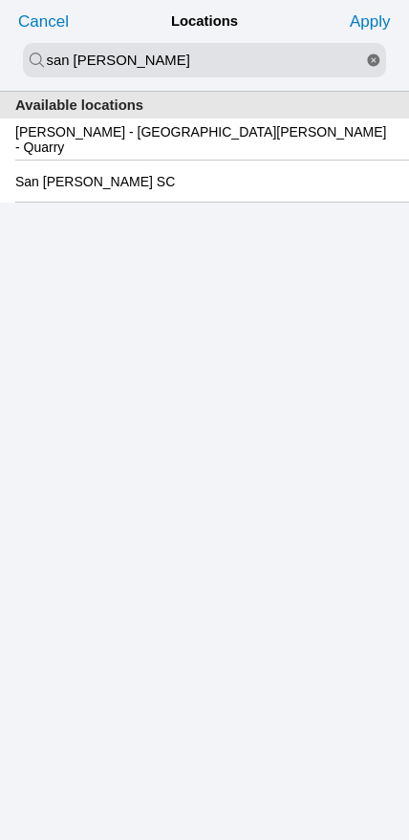
click at [0, 0] on slot "San [PERSON_NAME] SC" at bounding box center [0, 0] width 0 height 0
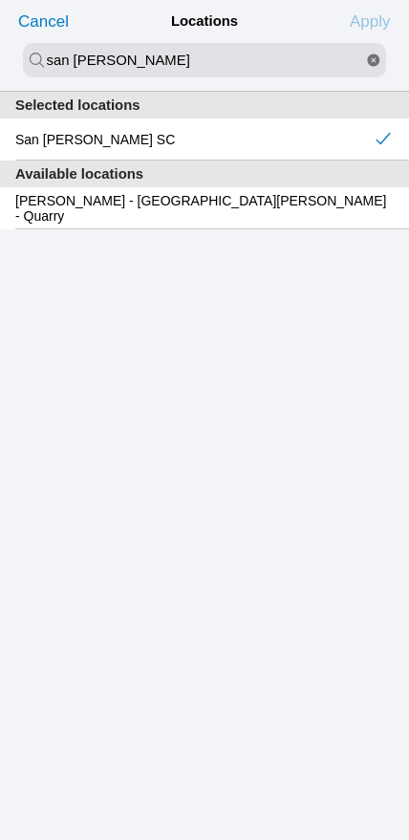
click at [0, 0] on slot "Apply" at bounding box center [0, 0] width 0 height 0
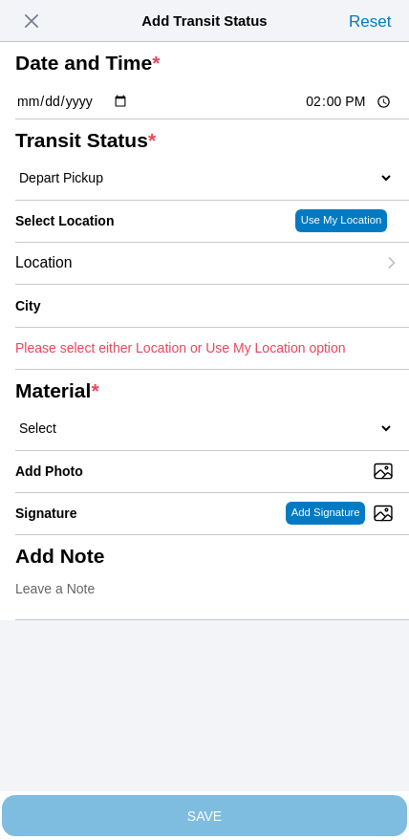
type input "[GEOGRAPHIC_DATA][PERSON_NAME]"
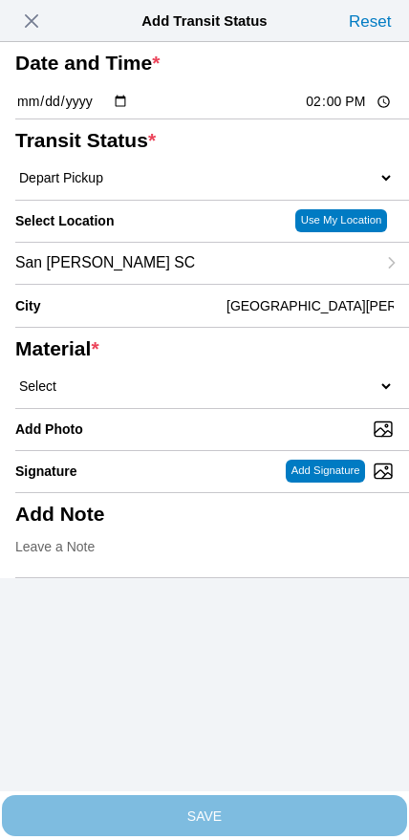
click at [238, 395] on select "Select 1" x 3" Rock 1" x 4" Rock 2" x 4" Rock Asphalt Cold Patch Backfill Spec …" at bounding box center [204, 385] width 378 height 17
select select "708654"
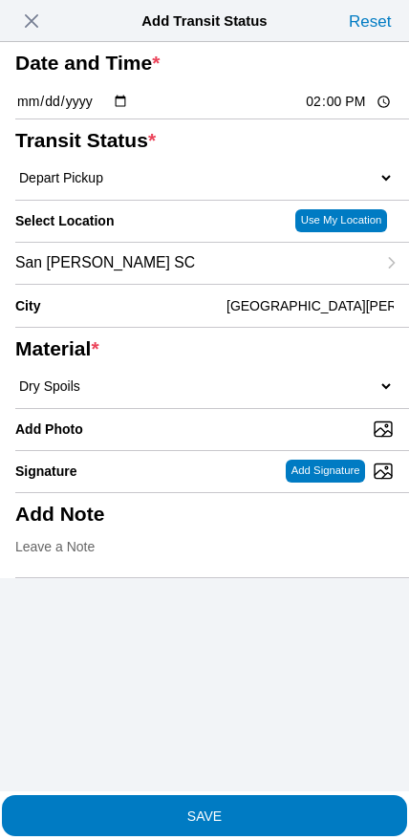
click at [237, 813] on button "SAVE" at bounding box center [204, 815] width 405 height 41
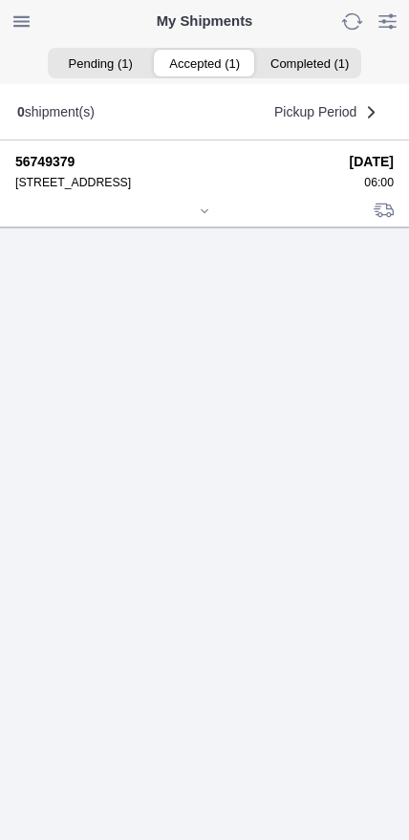
click at [207, 220] on div at bounding box center [204, 212] width 378 height 14
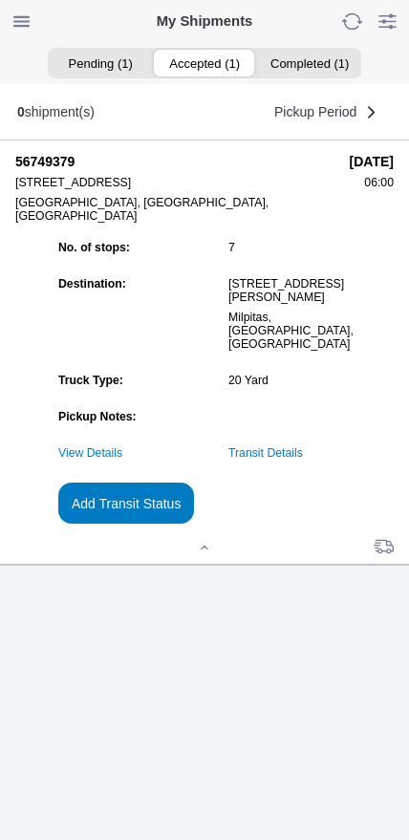
click at [0, 0] on slot "Add Transit Status" at bounding box center [0, 0] width 0 height 0
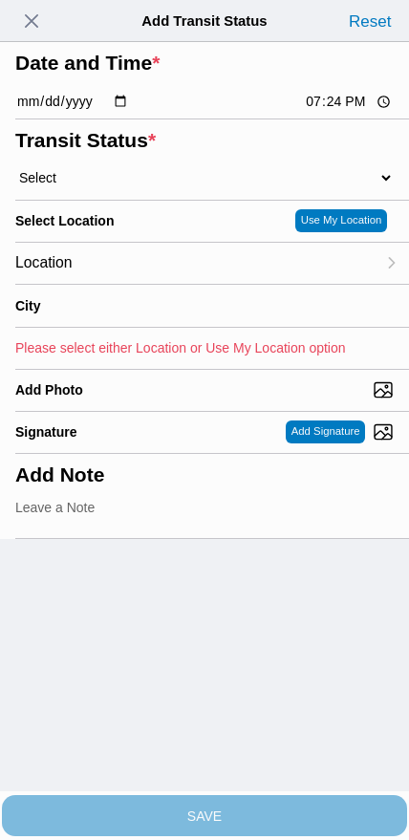
click at [326, 112] on input "19:24" at bounding box center [349, 102] width 90 height 20
type input "16:00"
click at [103, 186] on select "Select Arrive at Drop Off Arrive at Pickup Break Start Break Stop Depart Drop O…" at bounding box center [204, 177] width 378 height 17
select select "BREAKSTART"
click at [135, 284] on div "Location" at bounding box center [195, 263] width 360 height 41
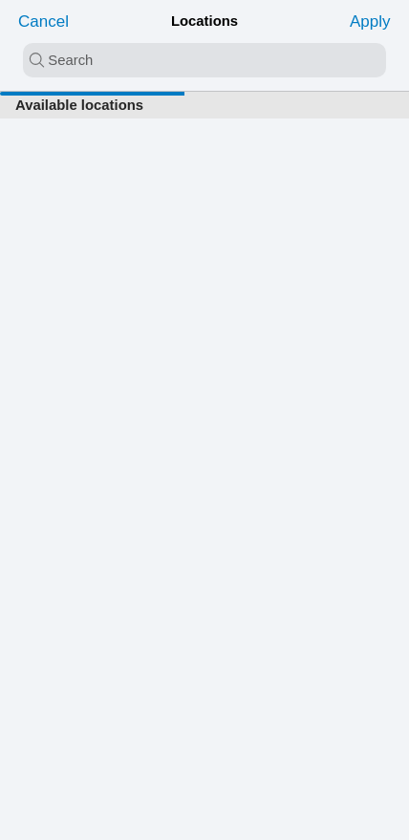
click at [168, 77] on input "search text" at bounding box center [204, 60] width 363 height 34
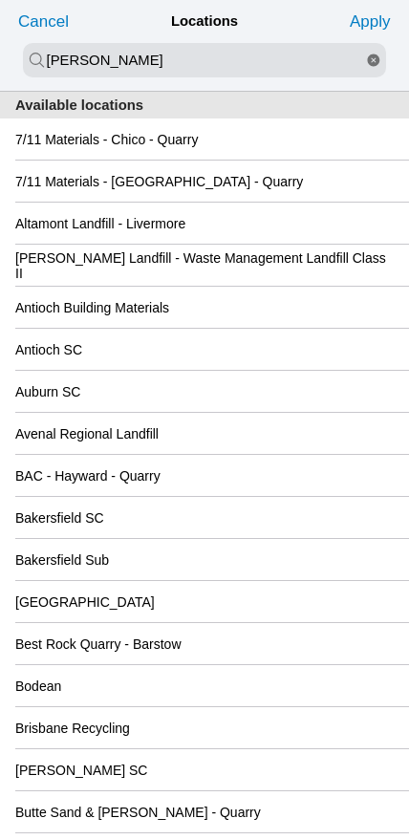
type input "[PERSON_NAME]"
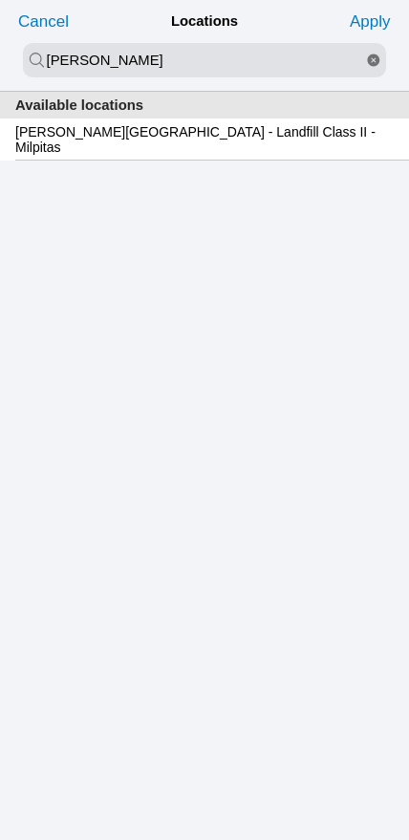
click at [0, 0] on slot "[PERSON_NAME][GEOGRAPHIC_DATA] - Landfill Class II - Milpitas" at bounding box center [0, 0] width 0 height 0
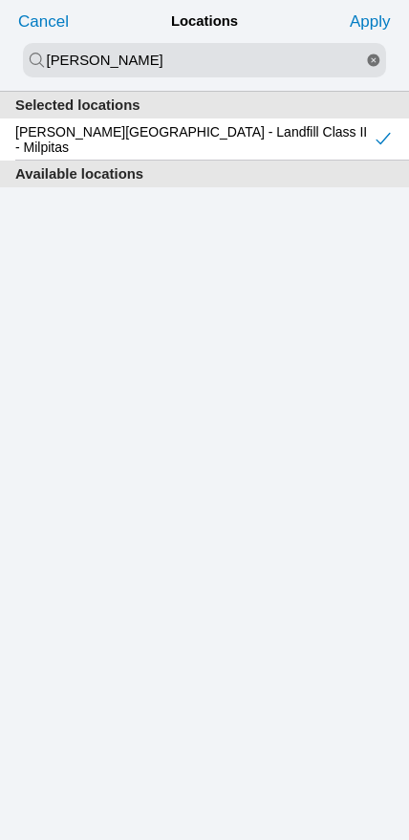
click at [0, 0] on slot "Apply" at bounding box center [0, 0] width 0 height 0
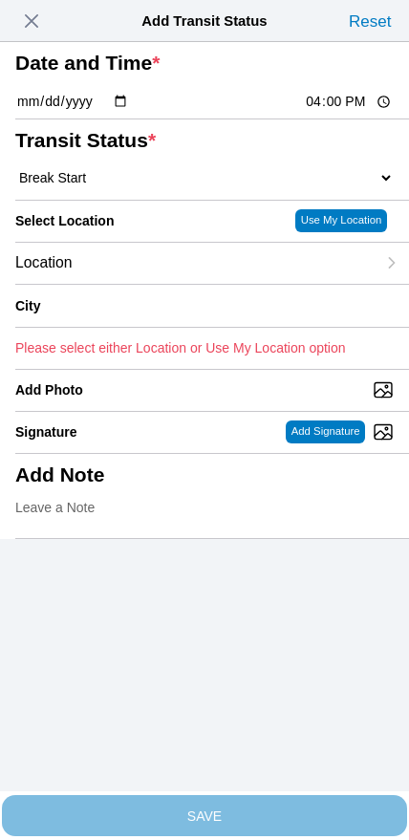
type input "Milpitas"
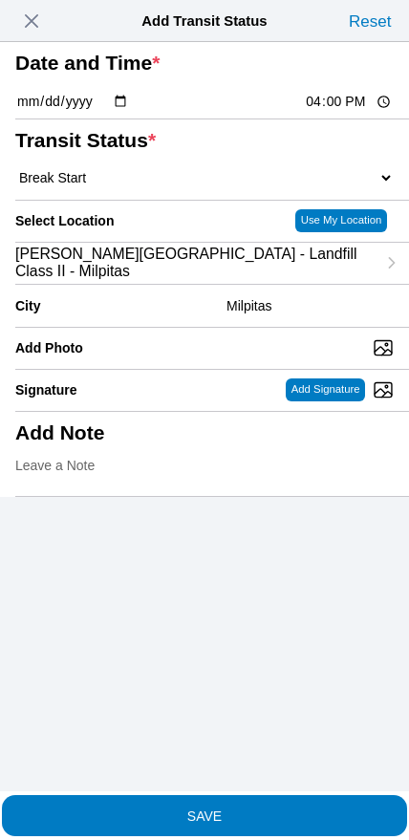
click at [257, 808] on span "SAVE" at bounding box center [204, 814] width 378 height 13
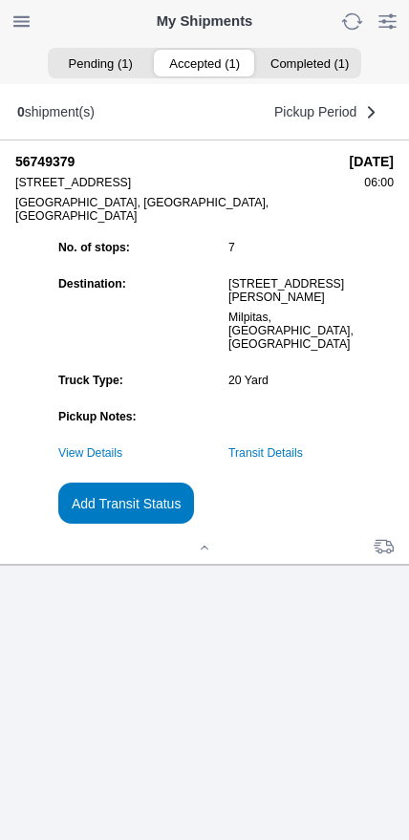
click at [0, 0] on slot "Add Transit Status" at bounding box center [0, 0] width 0 height 0
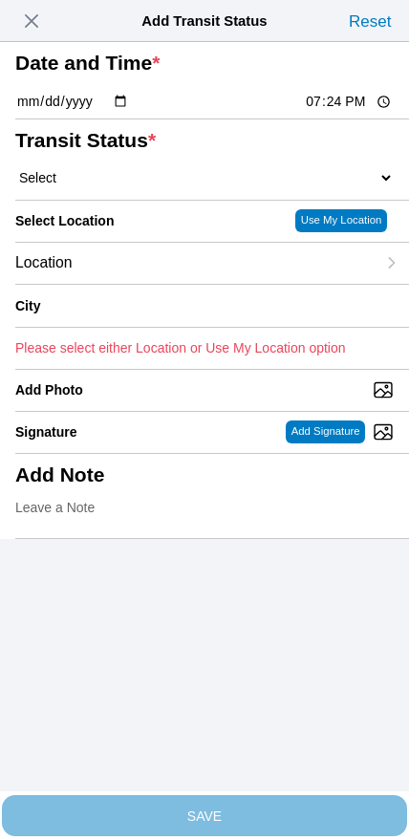
click at [330, 112] on input "19:24" at bounding box center [349, 102] width 90 height 20
type input "16:30"
click at [115, 186] on select "Select Arrive at Drop Off Arrive at Pickup Break Start Break Stop Depart Drop O…" at bounding box center [204, 177] width 378 height 17
select select "BREAKSTOP"
click at [133, 284] on div "Location" at bounding box center [195, 263] width 360 height 41
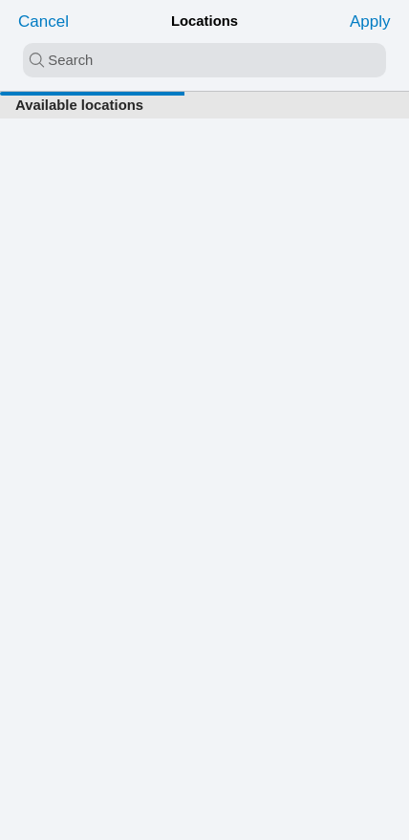
click at [152, 64] on input "search text" at bounding box center [204, 60] width 363 height 34
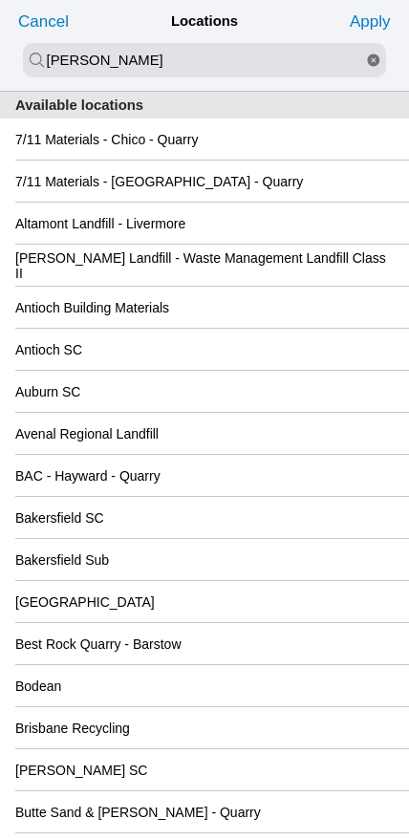
type input "[PERSON_NAME]"
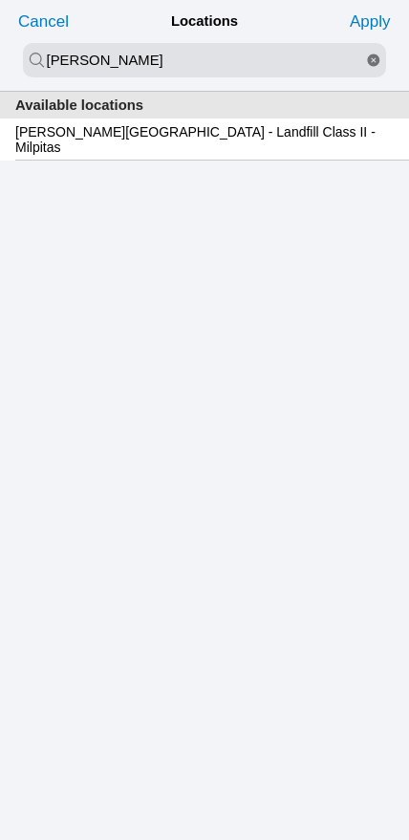
click at [0, 0] on slot "[PERSON_NAME][GEOGRAPHIC_DATA] - Landfill Class II - Milpitas" at bounding box center [0, 0] width 0 height 0
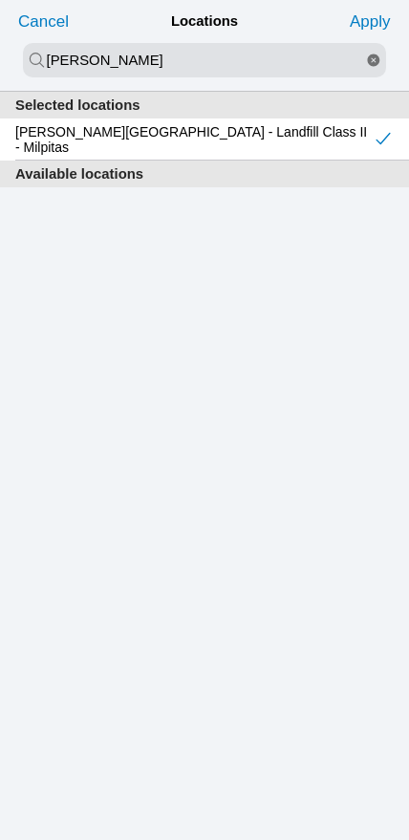
click at [0, 0] on slot "Apply" at bounding box center [0, 0] width 0 height 0
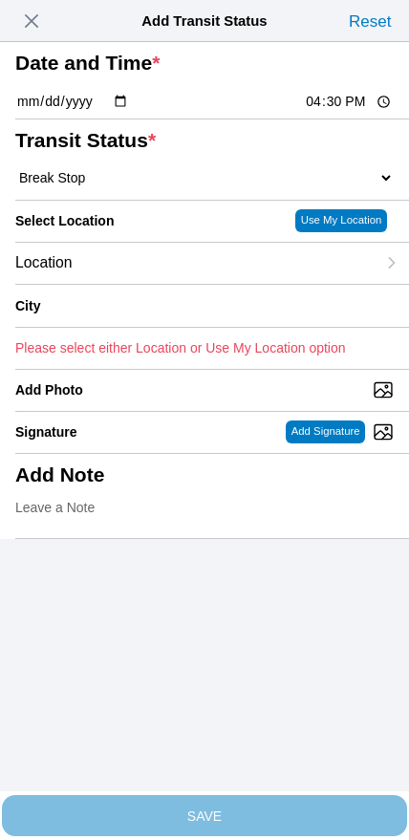
type input "Milpitas"
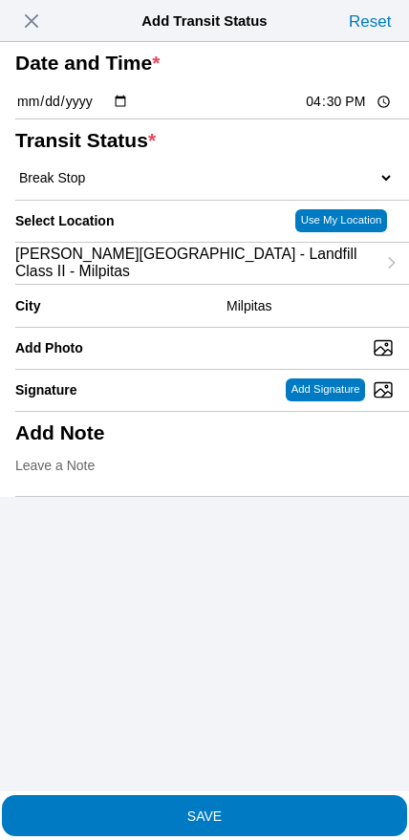
click at [262, 813] on button "SAVE" at bounding box center [204, 815] width 405 height 41
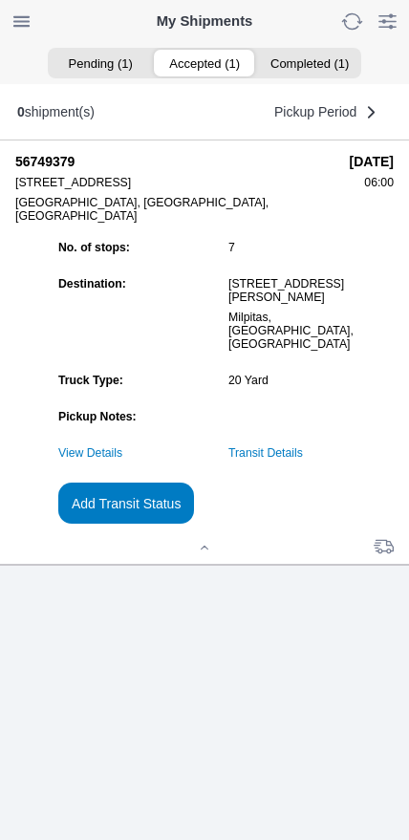
click at [0, 0] on slot "Add Transit Status" at bounding box center [0, 0] width 0 height 0
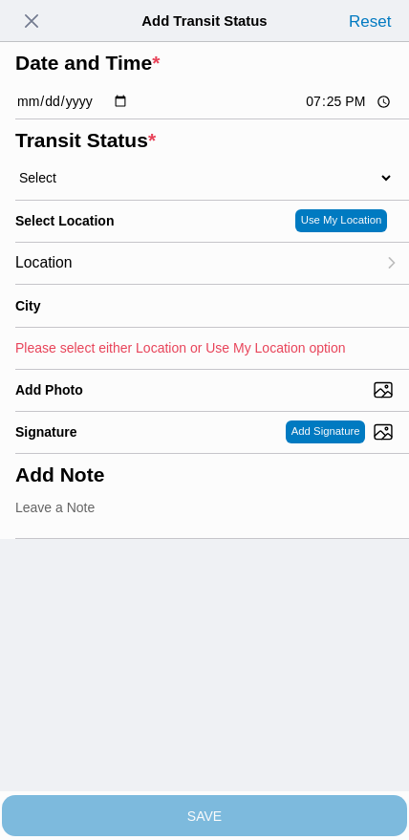
click at [329, 112] on input "19:25" at bounding box center [349, 102] width 90 height 20
type input "17:30"
click at [97, 186] on select "Select Arrive at Drop Off Arrive at Pickup Break Start Break Stop Depart Drop O…" at bounding box center [204, 177] width 378 height 17
select select "DPTDLVLOC"
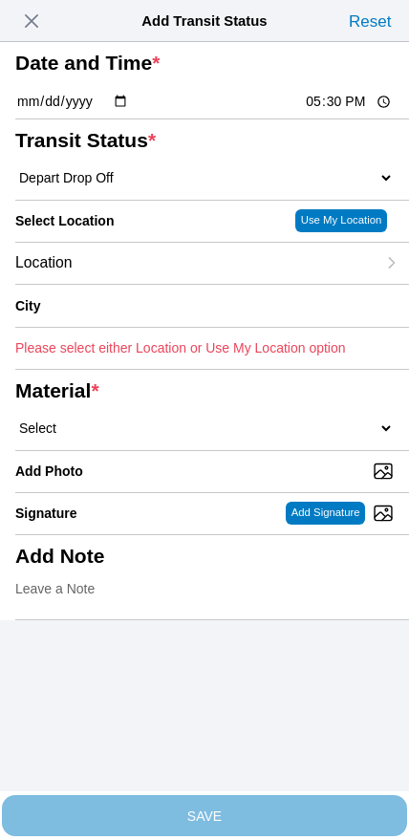
click at [145, 284] on div "Location" at bounding box center [195, 263] width 360 height 41
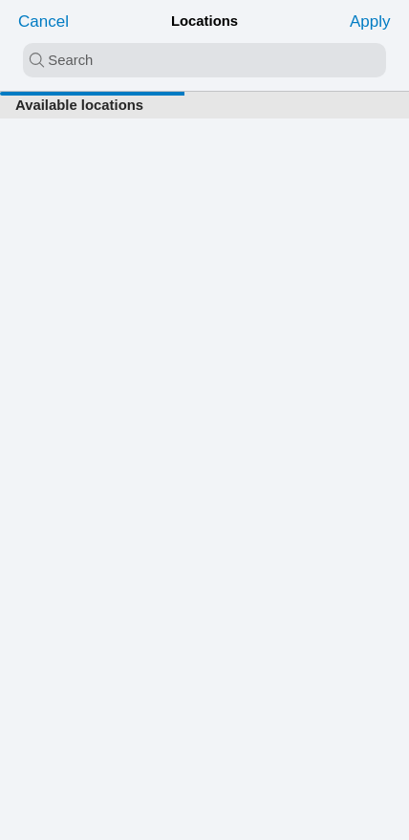
click at [173, 69] on input "search text" at bounding box center [204, 60] width 363 height 34
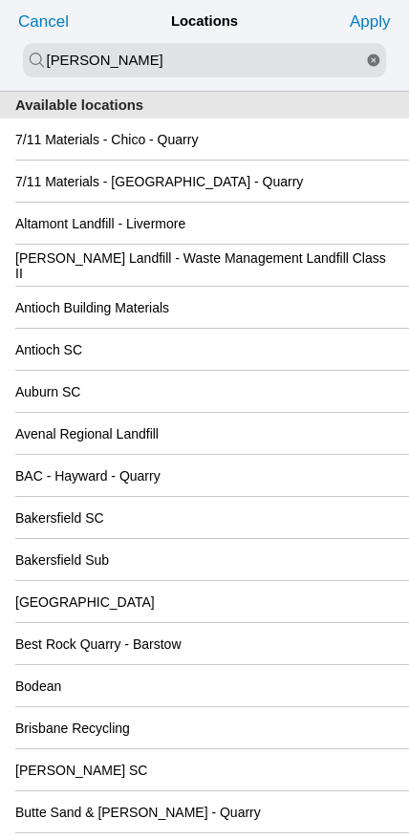
type input "[PERSON_NAME]"
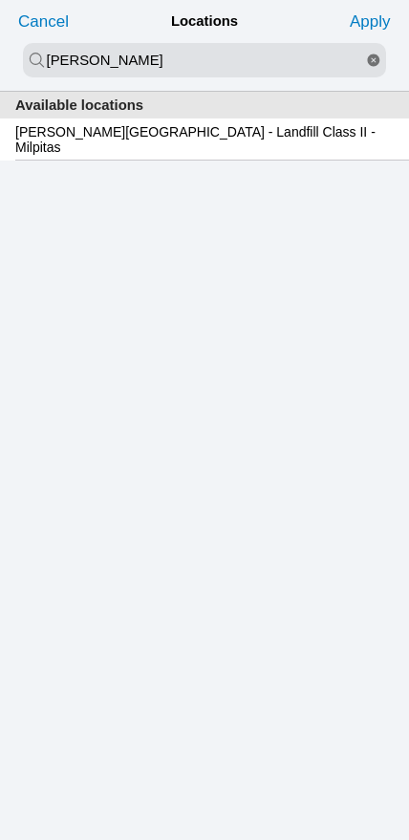
click at [0, 0] on slot "[PERSON_NAME][GEOGRAPHIC_DATA] - Landfill Class II - Milpitas" at bounding box center [0, 0] width 0 height 0
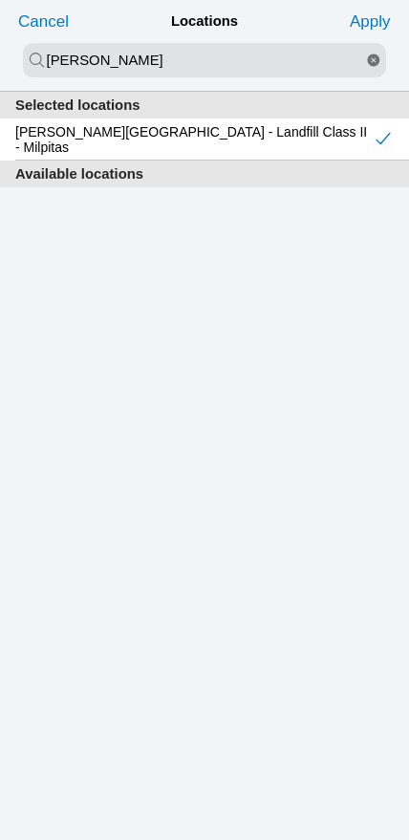
click at [0, 0] on slot "Apply" at bounding box center [0, 0] width 0 height 0
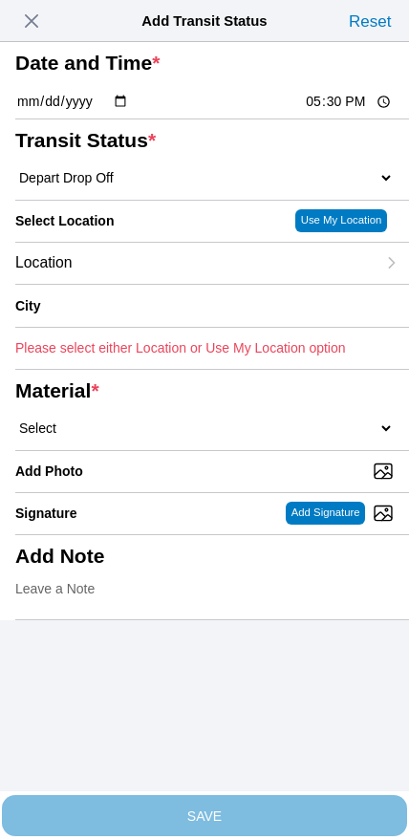
type input "Milpitas"
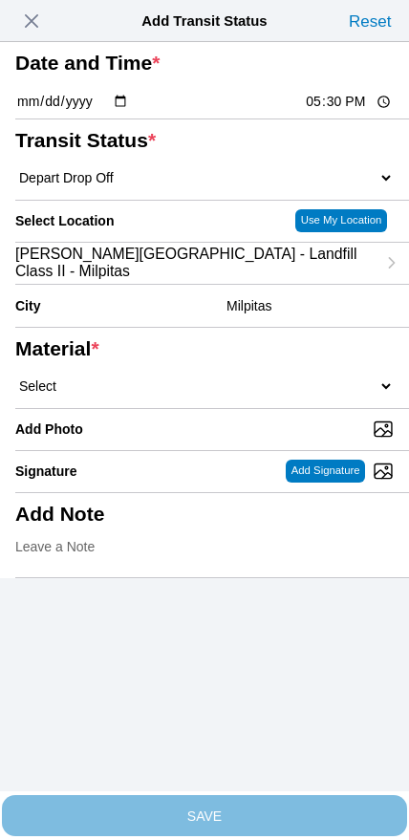
click at [243, 395] on select "Select 1" x 3" Rock 1" x 4" Rock 2" x 4" Rock Asphalt Cold Patch Backfill Spec …" at bounding box center [204, 385] width 378 height 17
select select "708654"
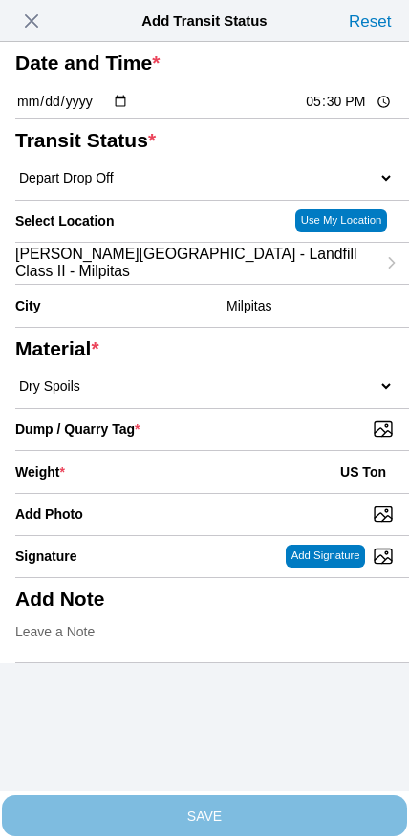
click at [287, 440] on input "Dump / Quarry Tag *" at bounding box center [212, 428] width 394 height 21
type input "C:\fakepath\image.jpg"
click at [155, 493] on div "Weight * US Ton" at bounding box center [204, 472] width 378 height 42
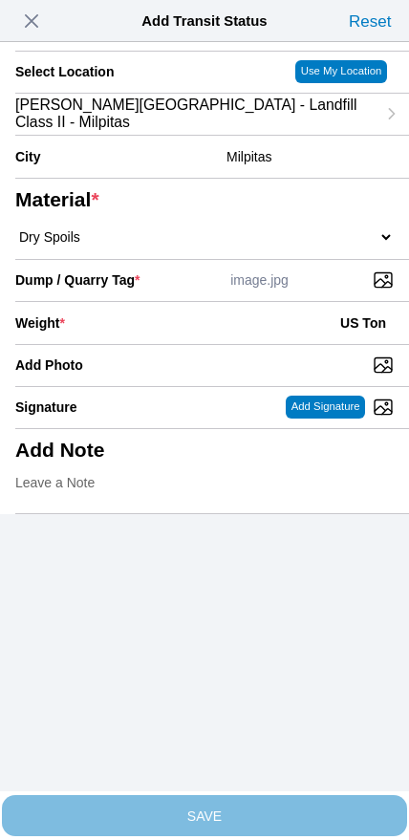
scroll to position [172, 0]
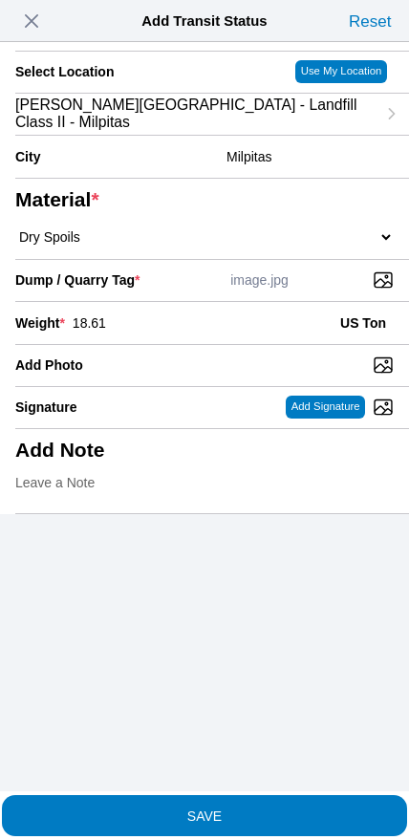
type input "18.61"
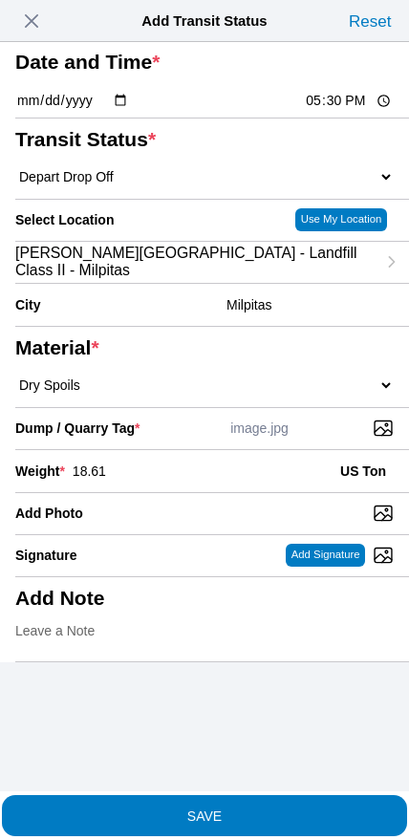
scroll to position [0, 0]
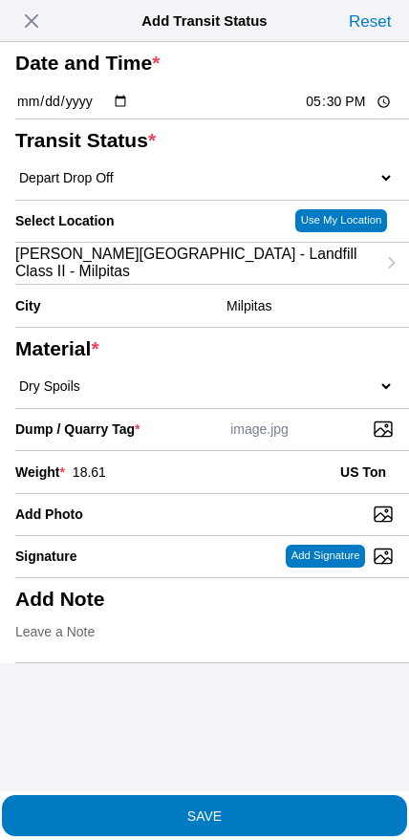
click at [253, 821] on button "SAVE" at bounding box center [204, 815] width 405 height 41
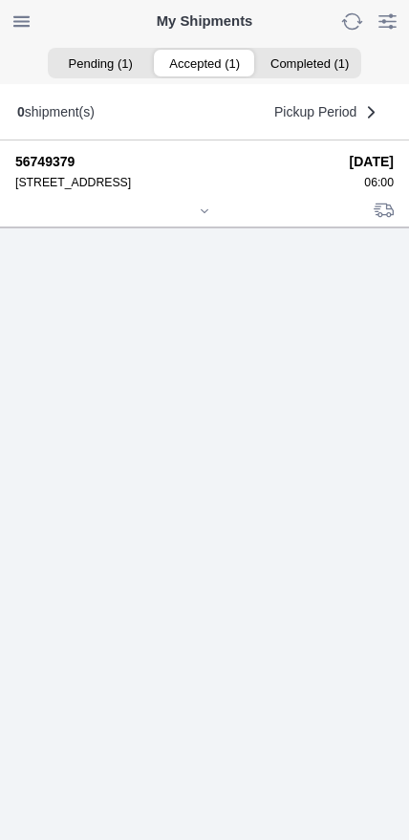
click at [192, 220] on div at bounding box center [204, 212] width 378 height 14
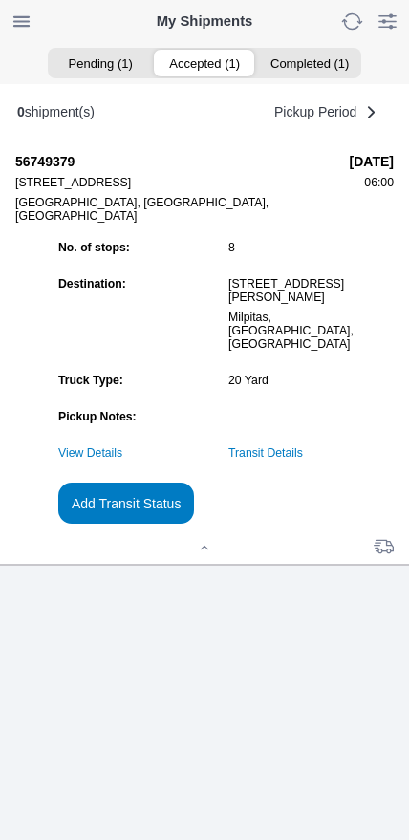
click at [303, 460] on link "Transit Details" at bounding box center [265, 452] width 75 height 13
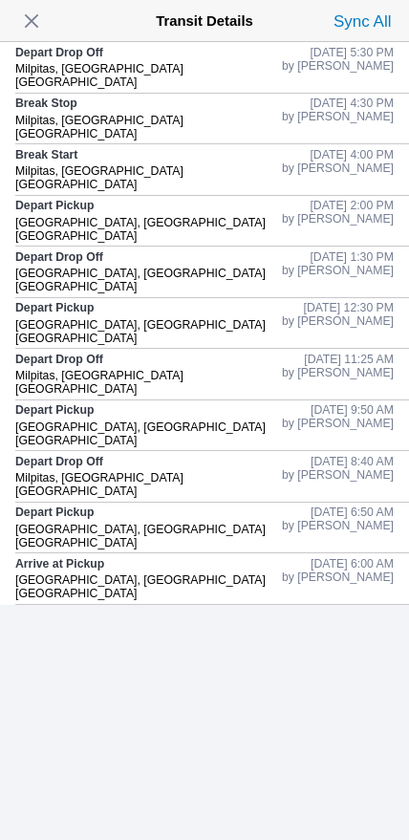
click at [31, 29] on span "button" at bounding box center [31, 21] width 27 height 27
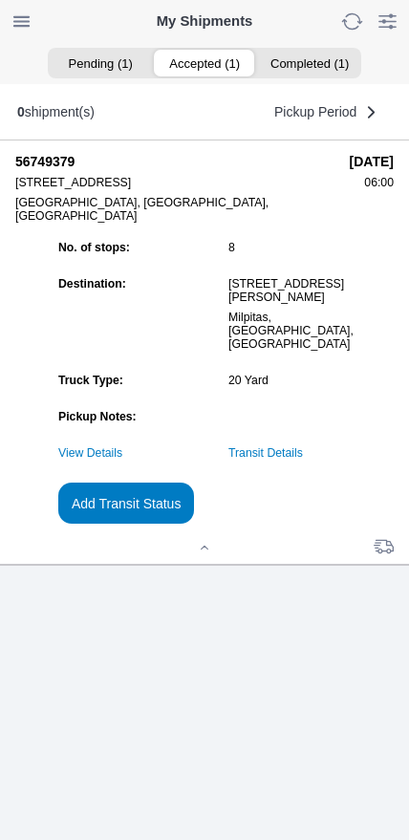
click at [303, 460] on link "Transit Details" at bounding box center [265, 452] width 75 height 13
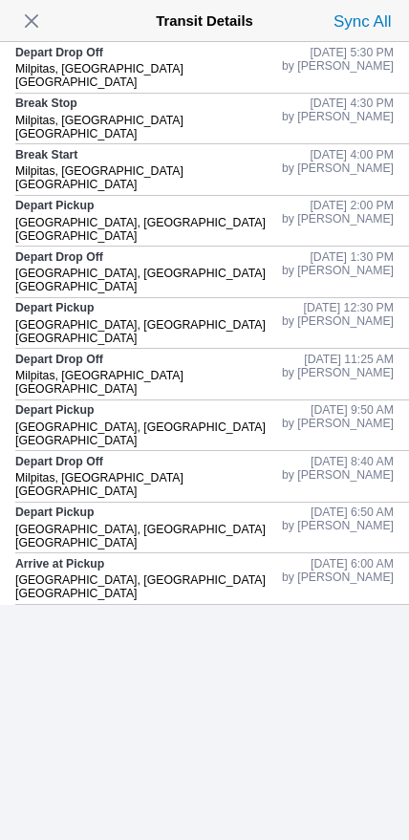
click at [34, 30] on span "button" at bounding box center [31, 21] width 27 height 27
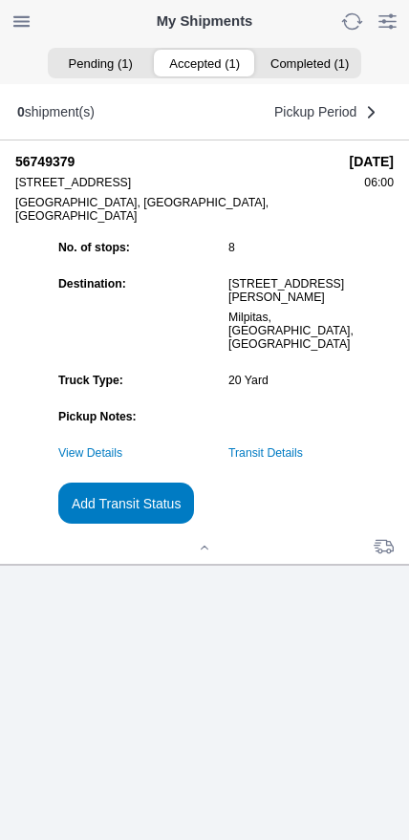
click at [0, 0] on slot "Add Transit Status" at bounding box center [0, 0] width 0 height 0
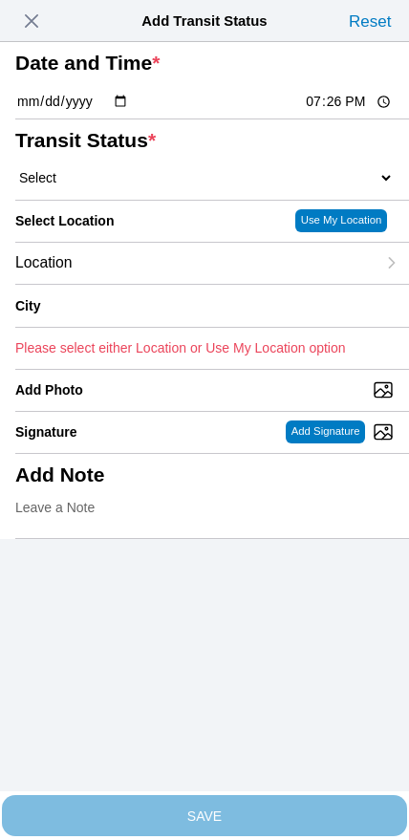
click at [318, 112] on input "19:26" at bounding box center [349, 102] width 90 height 20
type input "19:00"
click at [102, 186] on select "Select Arrive at Drop Off Arrive at Pickup Break Start Break Stop Depart Drop O…" at bounding box center [204, 177] width 378 height 17
select select "DELIVRED"
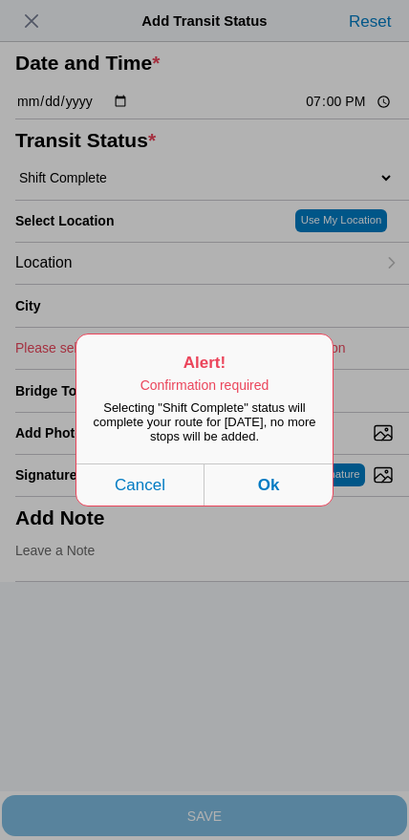
click at [299, 505] on button "Ok" at bounding box center [268, 484] width 128 height 42
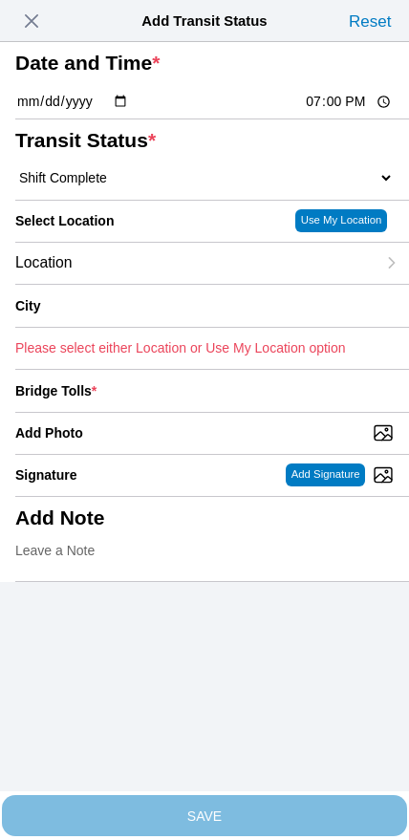
click at [138, 284] on div "Location" at bounding box center [195, 263] width 360 height 41
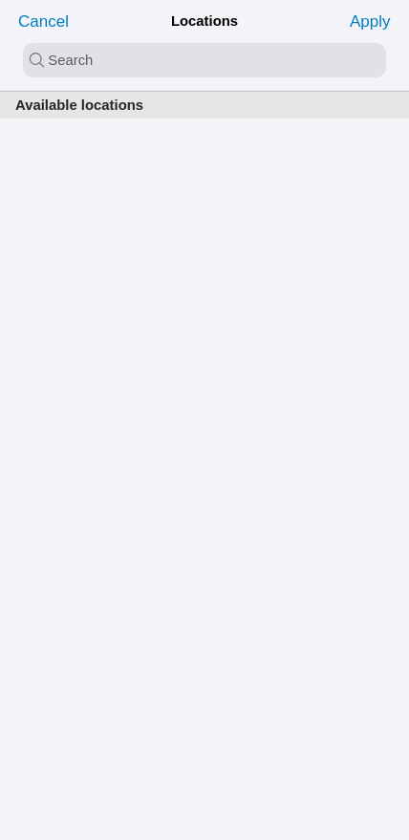
click at [188, 55] on input "search text" at bounding box center [204, 60] width 363 height 34
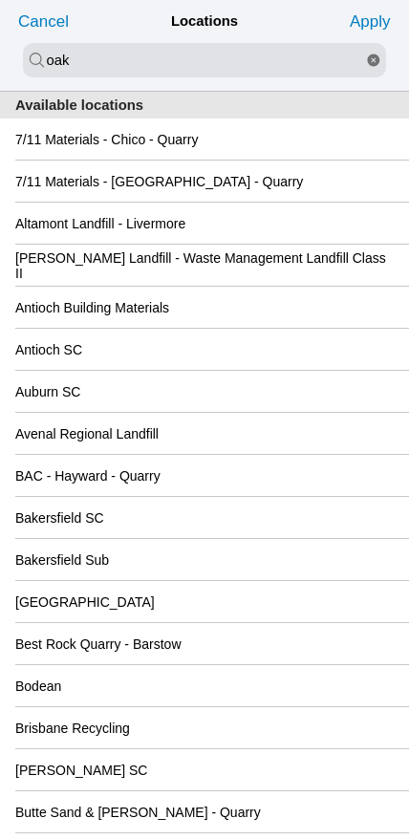
type input "oak"
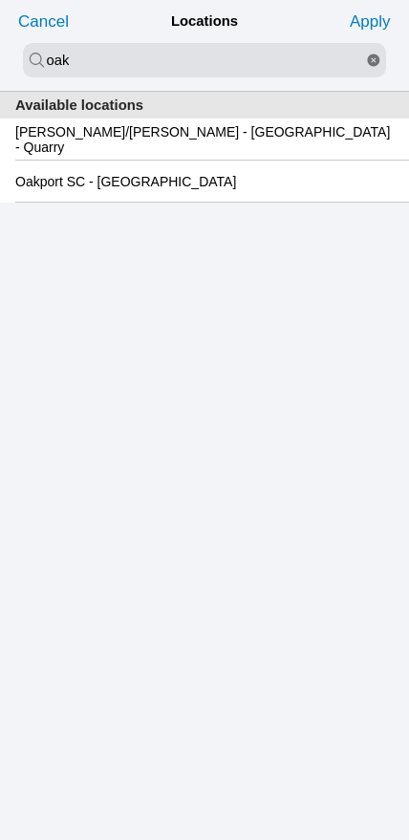
click at [0, 0] on slot "Oakport SC - [GEOGRAPHIC_DATA]" at bounding box center [0, 0] width 0 height 0
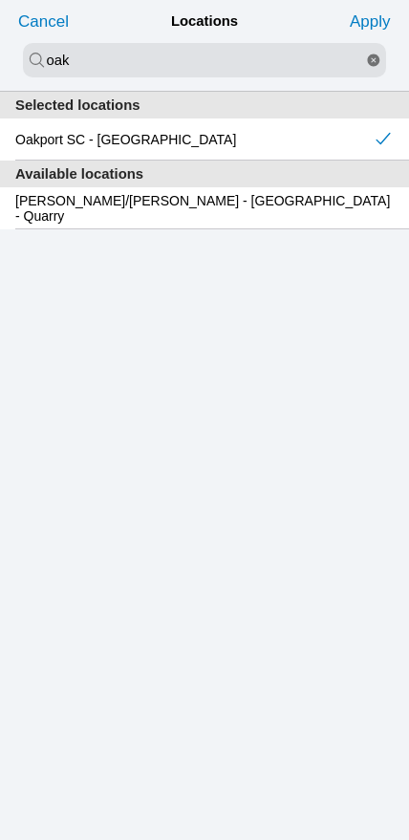
click at [0, 0] on slot "Apply" at bounding box center [0, 0] width 0 height 0
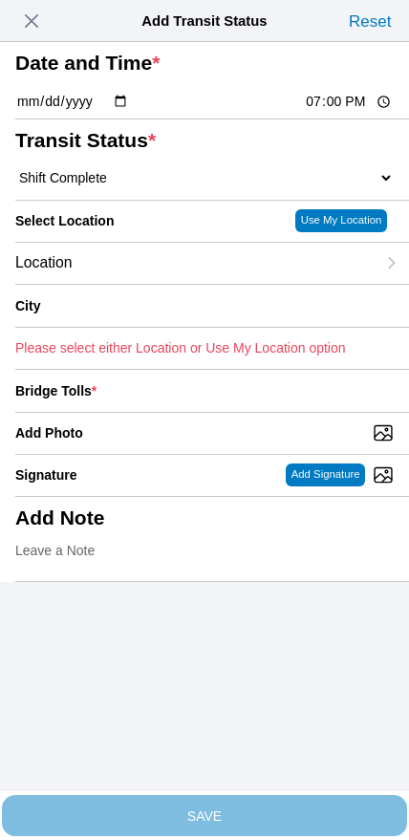
type input "[GEOGRAPHIC_DATA]"
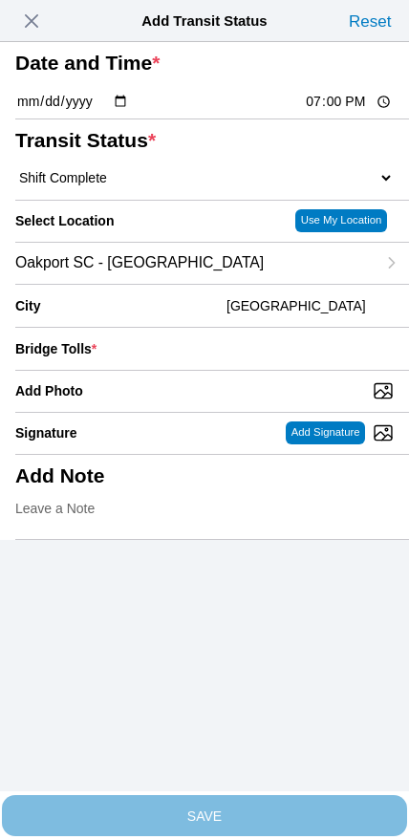
click at [227, 401] on input "Add Photo" at bounding box center [212, 390] width 394 height 21
type input "C:\fakepath\IMG_6962.jpeg"
click at [270, 370] on input "number" at bounding box center [248, 349] width 289 height 42
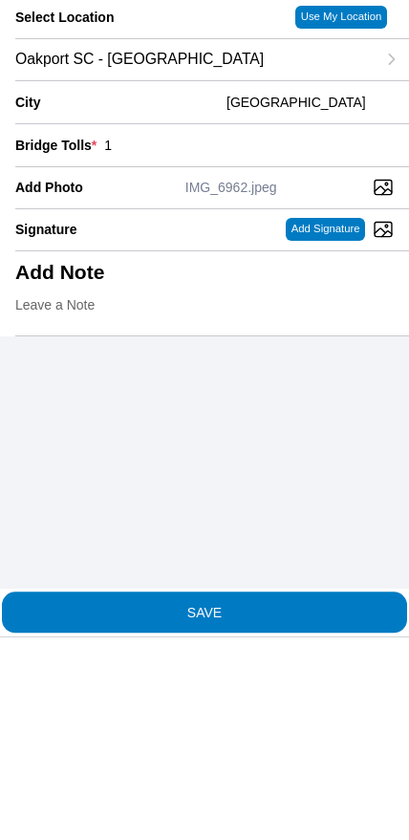
type input "1"
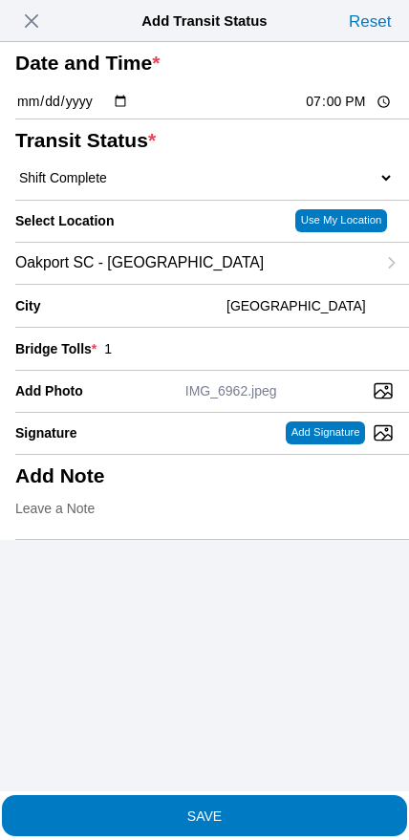
click at [271, 815] on button "SAVE" at bounding box center [204, 815] width 405 height 41
